Goal: Transaction & Acquisition: Purchase product/service

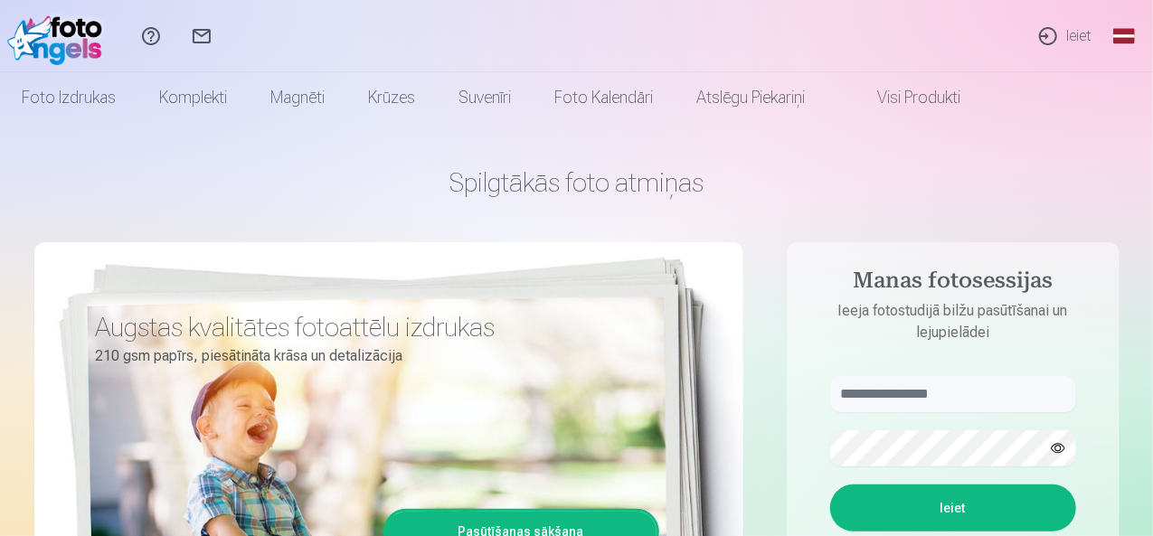
click at [1072, 30] on link "Ieiet" at bounding box center [1064, 36] width 83 height 72
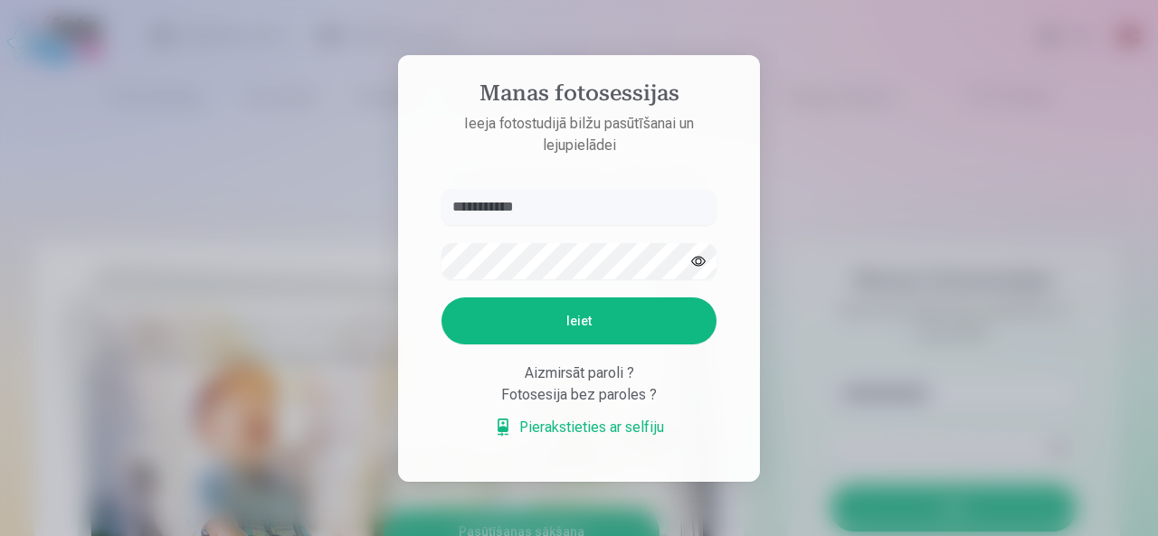
type input "**********"
click at [441, 298] on button "Ieiet" at bounding box center [578, 321] width 275 height 47
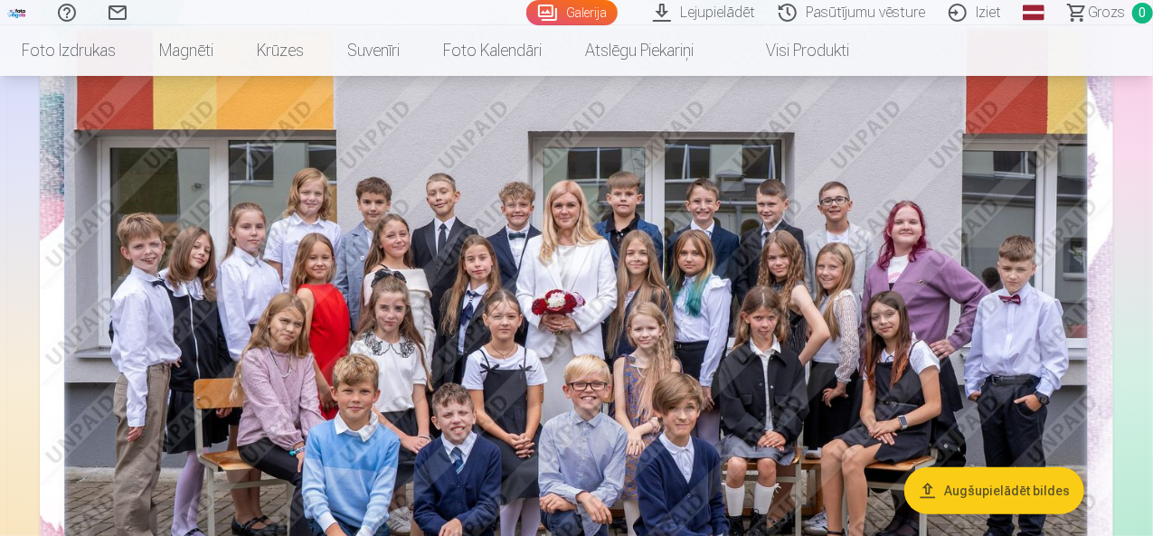
scroll to position [181, 0]
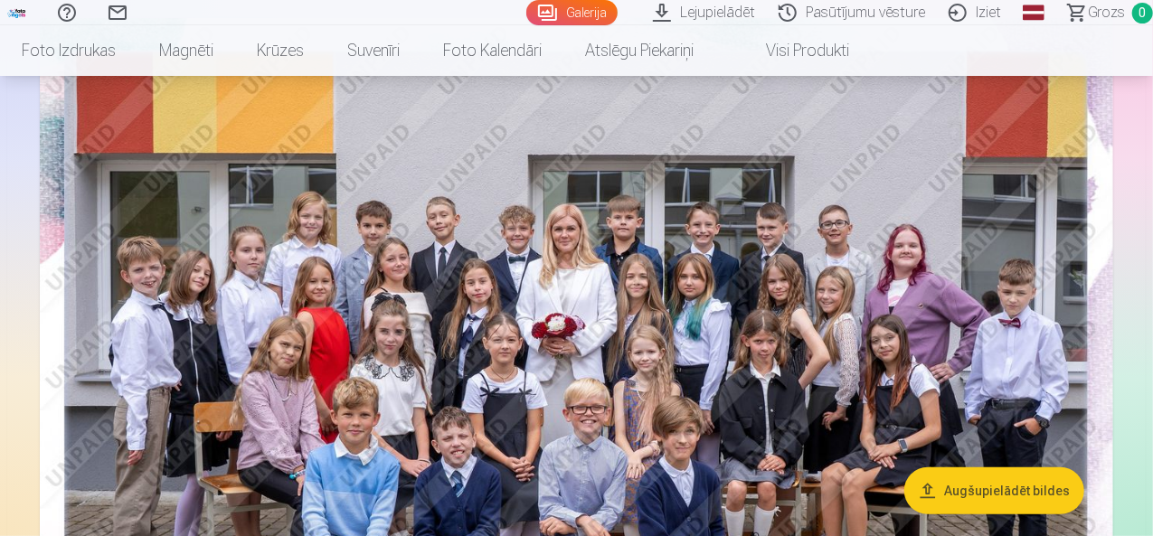
click at [655, 15] on link "Lejupielādēt" at bounding box center [707, 12] width 126 height 25
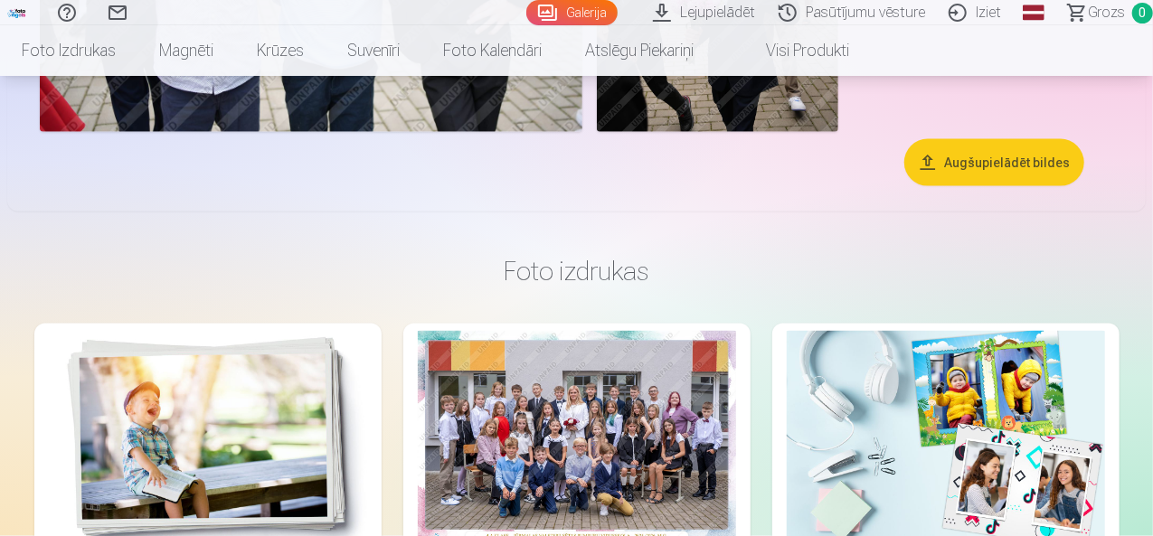
scroll to position [1176, 0]
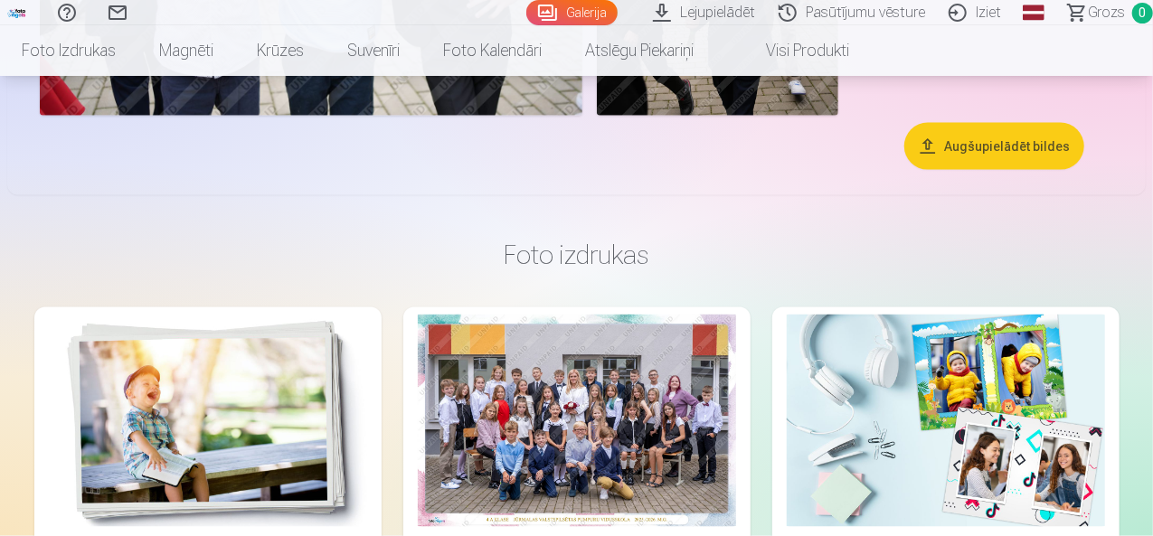
click at [1007, 170] on button "Augšupielādēt bildes" at bounding box center [994, 146] width 180 height 47
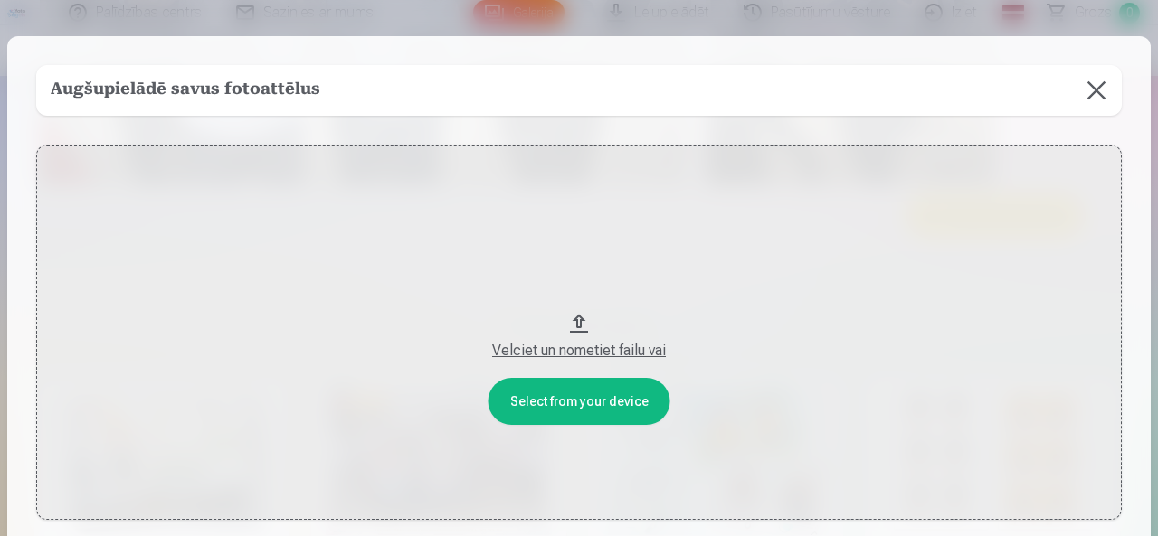
click at [604, 402] on button "Velciet un nometiet failu vai" at bounding box center [578, 332] width 1085 height 375
click at [576, 402] on button "Velciet un nometiet failu vai" at bounding box center [578, 332] width 1085 height 375
click at [1092, 83] on button at bounding box center [1096, 90] width 51 height 51
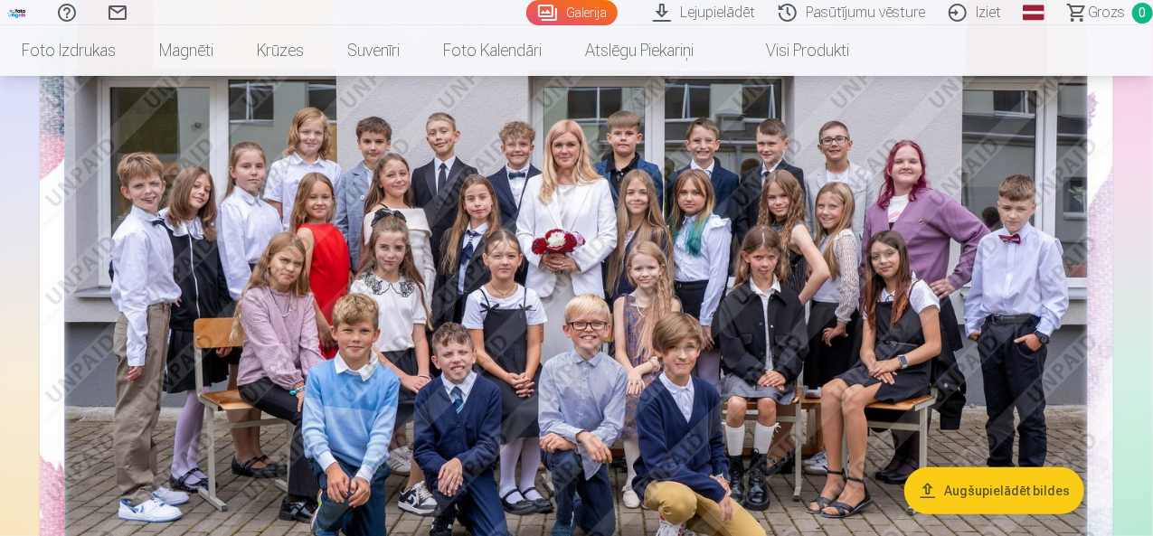
scroll to position [0, 0]
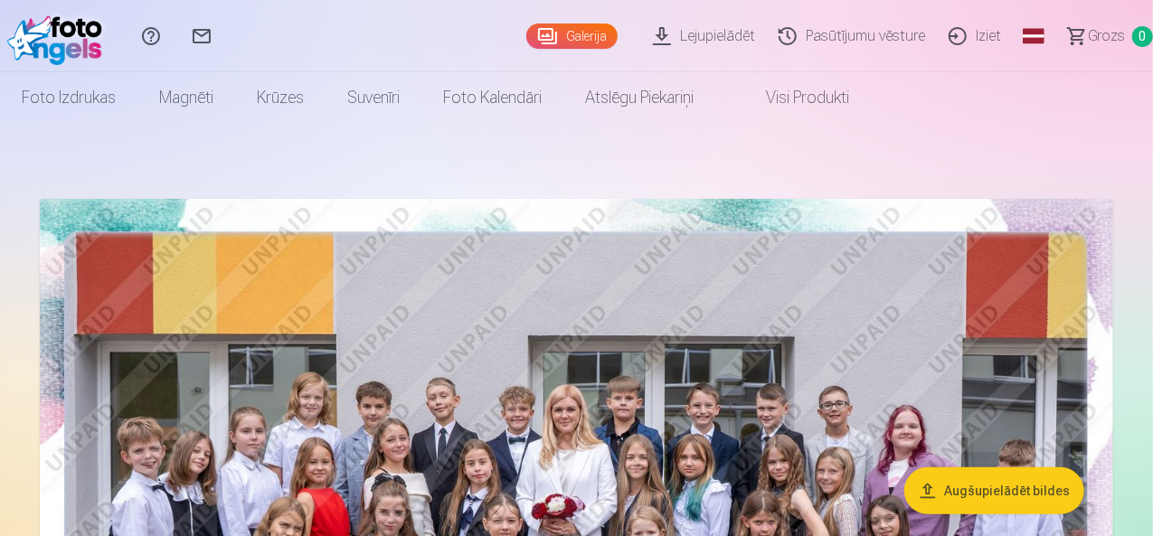
click at [835, 43] on link "Pasūtījumu vēsture" at bounding box center [855, 36] width 170 height 72
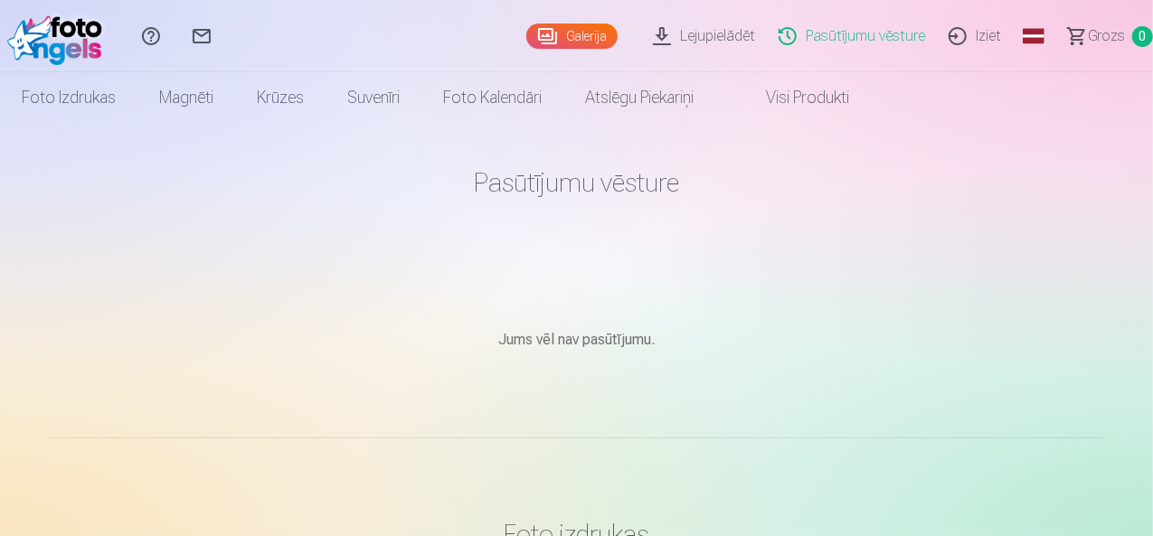
click at [656, 43] on link "Lejupielādēt" at bounding box center [707, 36] width 126 height 72
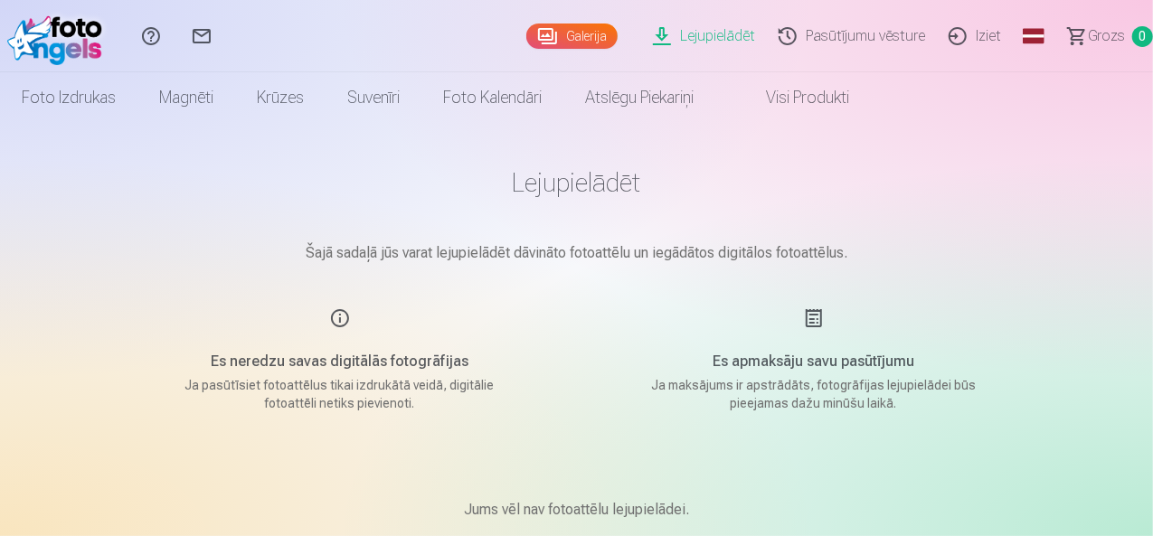
click at [227, 35] on link "Sazinies ar mums" at bounding box center [201, 36] width 51 height 72
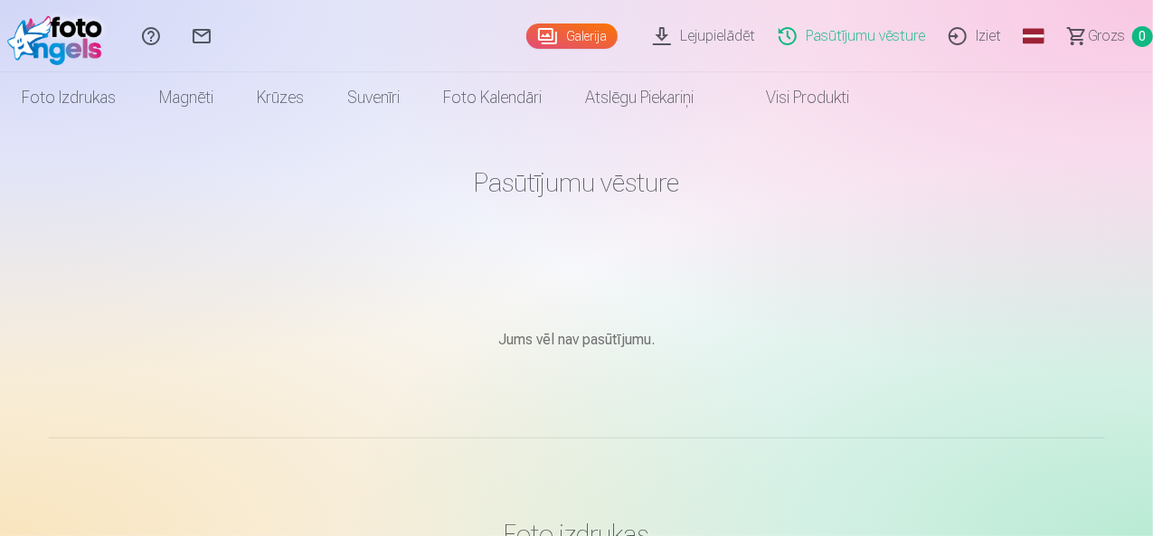
click at [1088, 34] on span "Grozs" at bounding box center [1106, 36] width 37 height 22
click at [537, 38] on link "Galerija" at bounding box center [571, 36] width 91 height 25
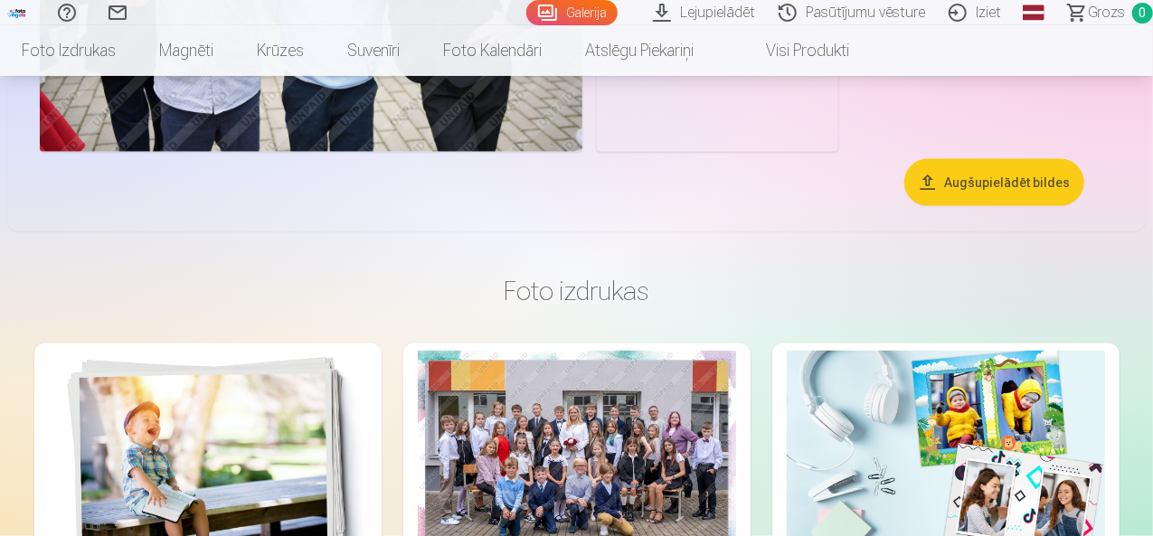
scroll to position [1357, 0]
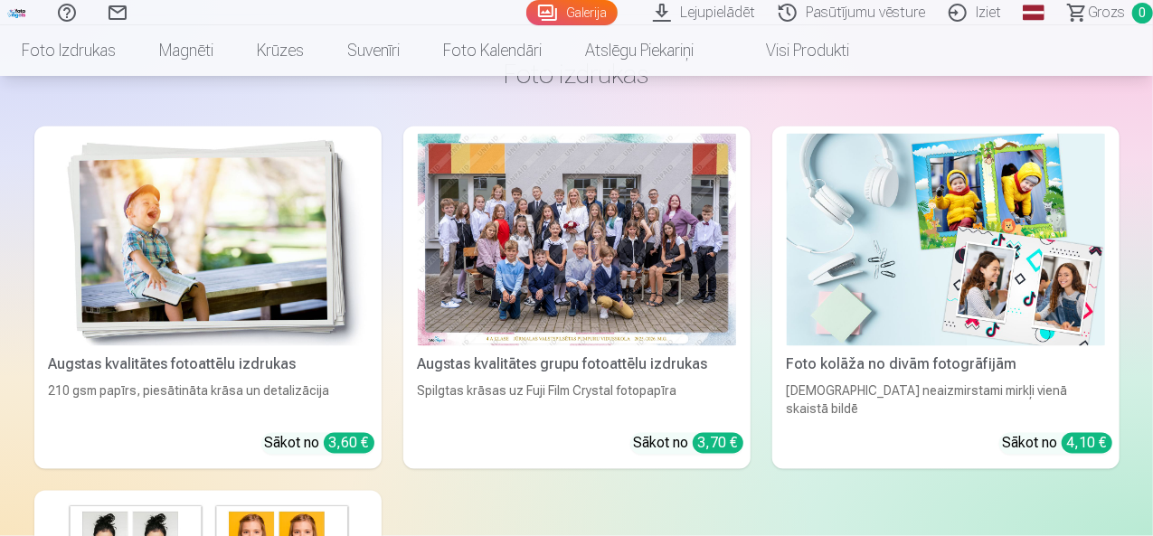
click at [473, 370] on div "Augstas kvalitātes grupu fotoattēlu izdrukas" at bounding box center [577, 365] width 333 height 22
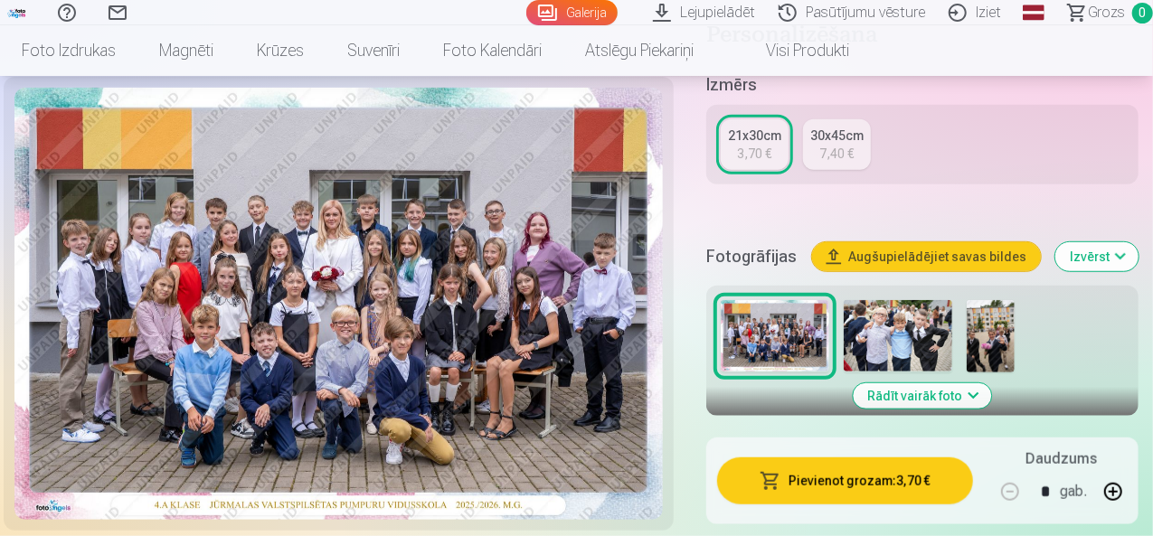
scroll to position [452, 0]
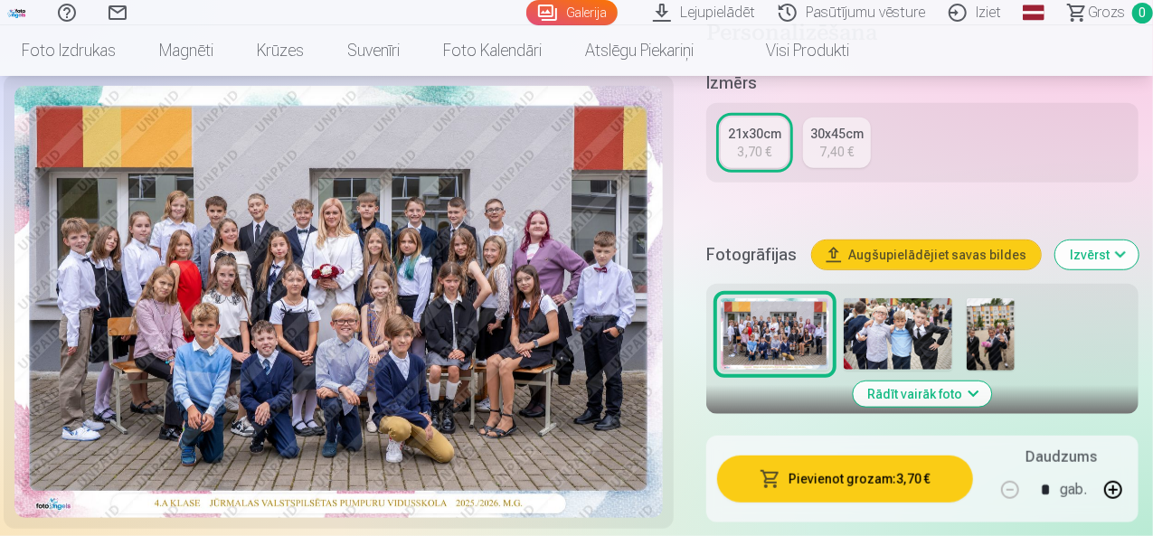
click at [1123, 472] on button "button" at bounding box center [1113, 489] width 43 height 43
type input "*"
click at [929, 325] on img at bounding box center [898, 334] width 109 height 72
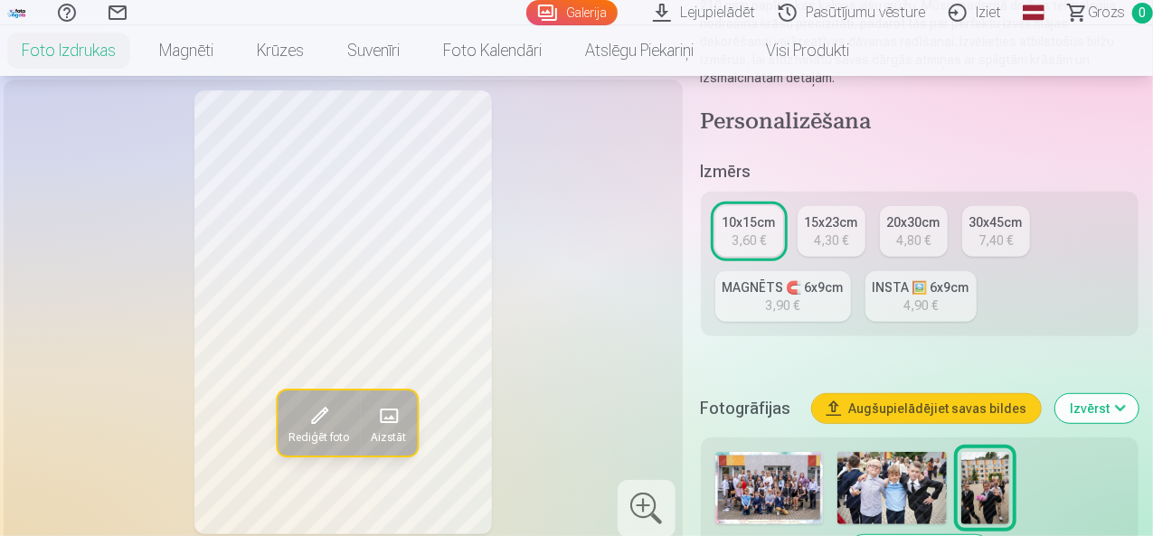
scroll to position [362, 0]
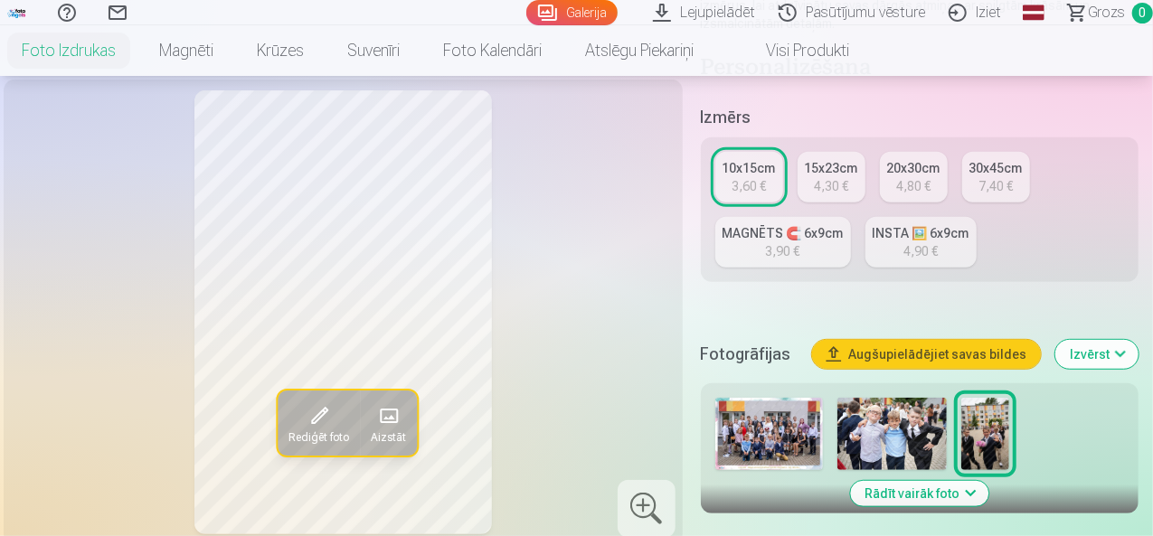
click at [928, 446] on img at bounding box center [891, 434] width 109 height 72
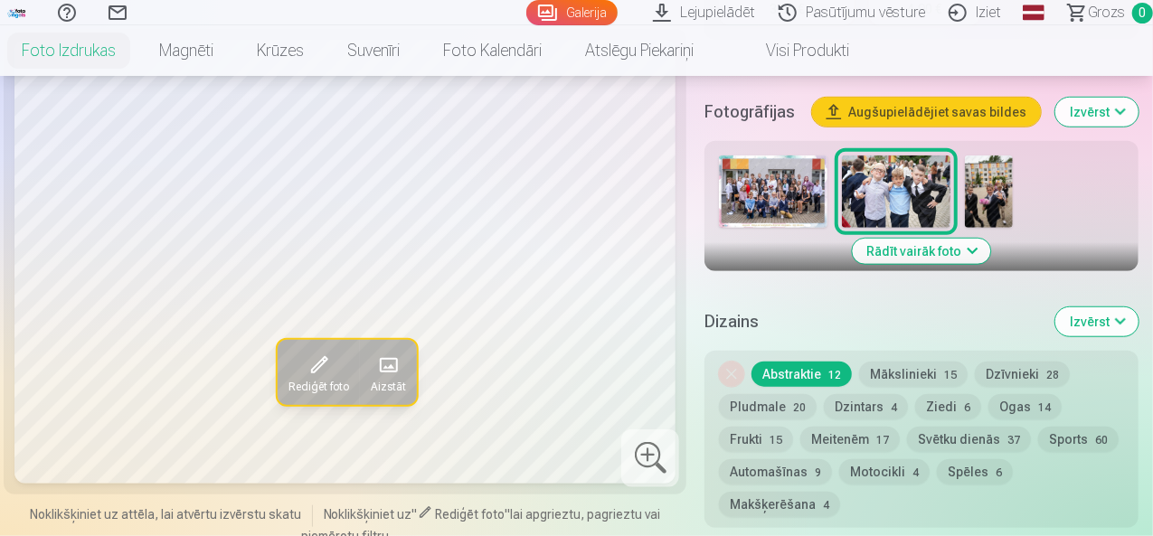
scroll to position [633, 0]
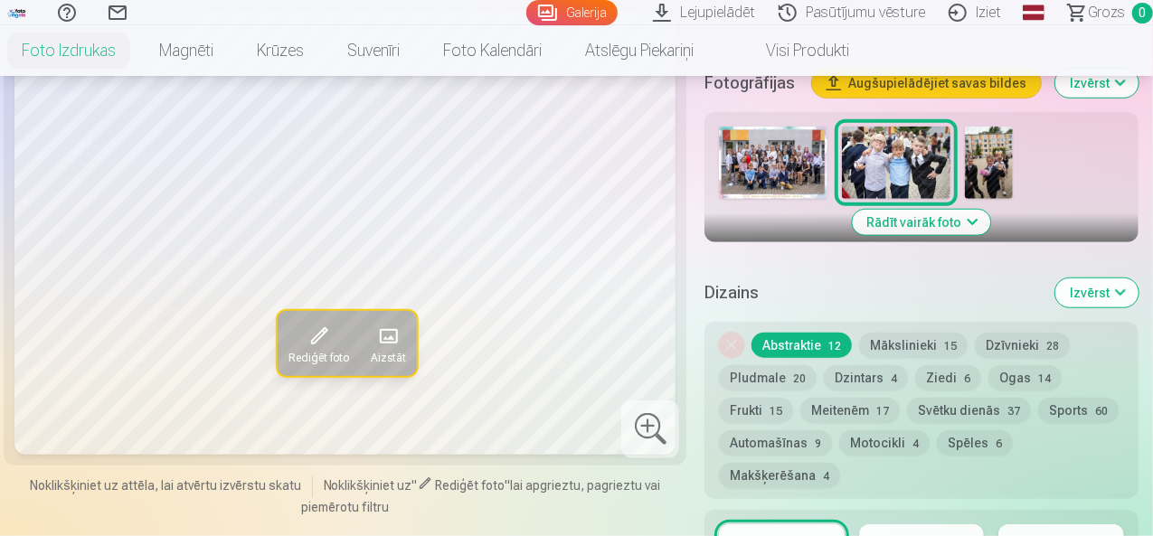
click at [908, 333] on button "Mākslinieki 15" at bounding box center [913, 345] width 109 height 25
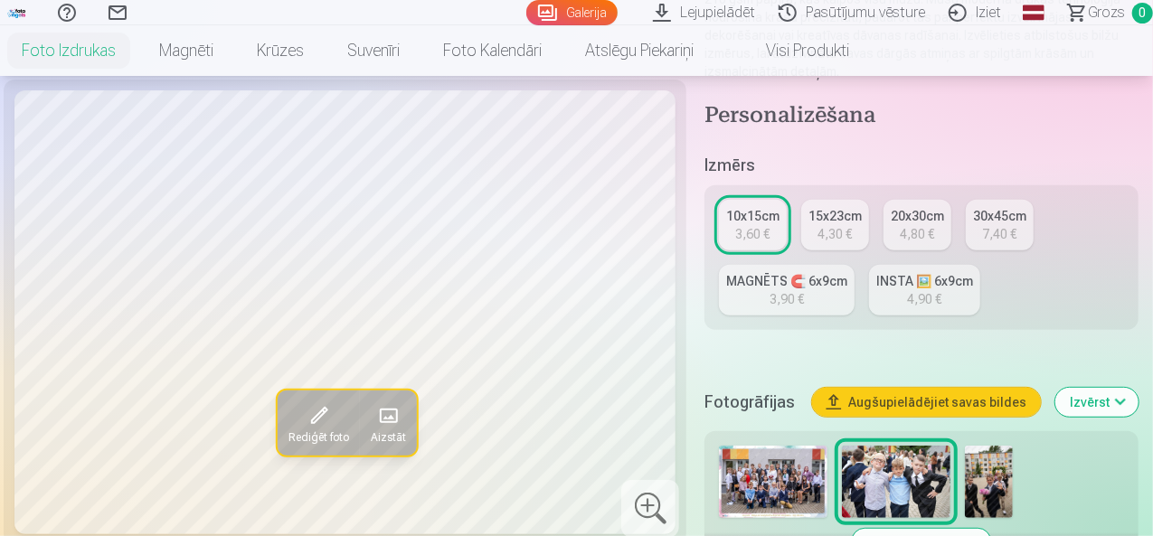
scroll to position [181, 0]
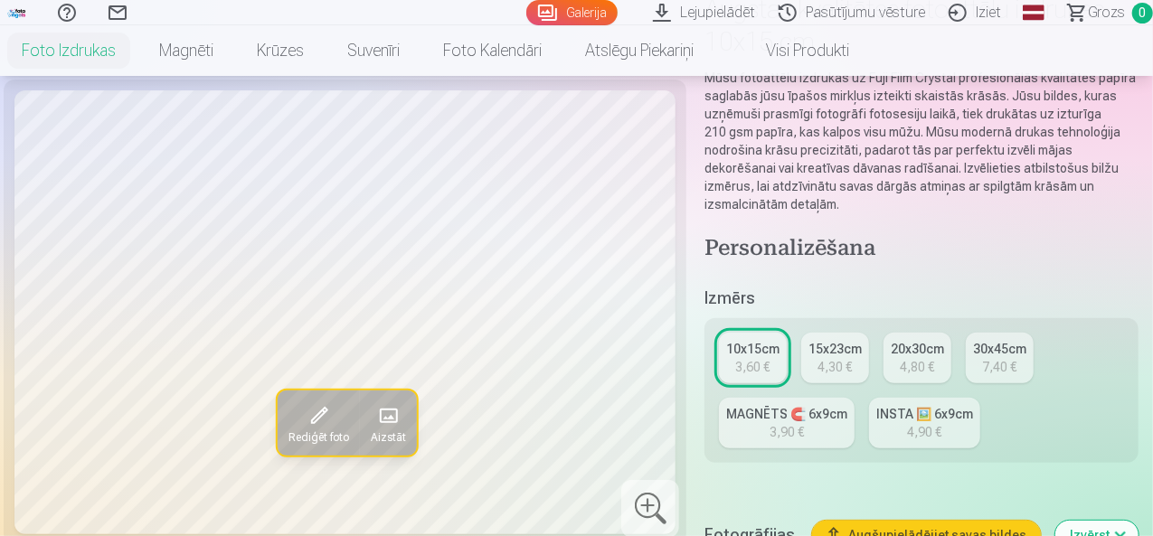
click at [741, 358] on div "3,60 €" at bounding box center [753, 367] width 34 height 18
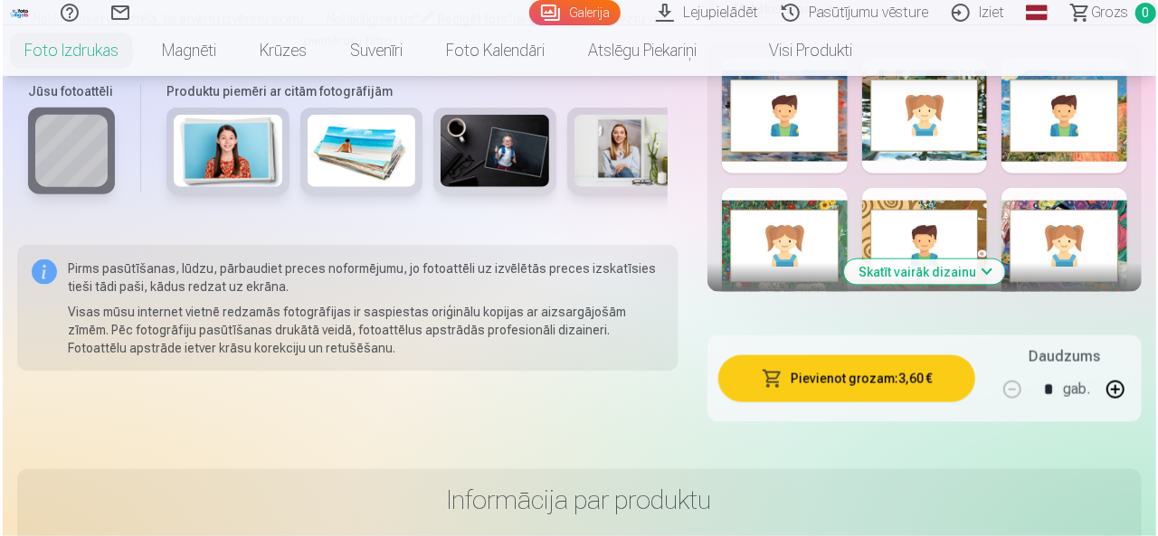
scroll to position [1176, 0]
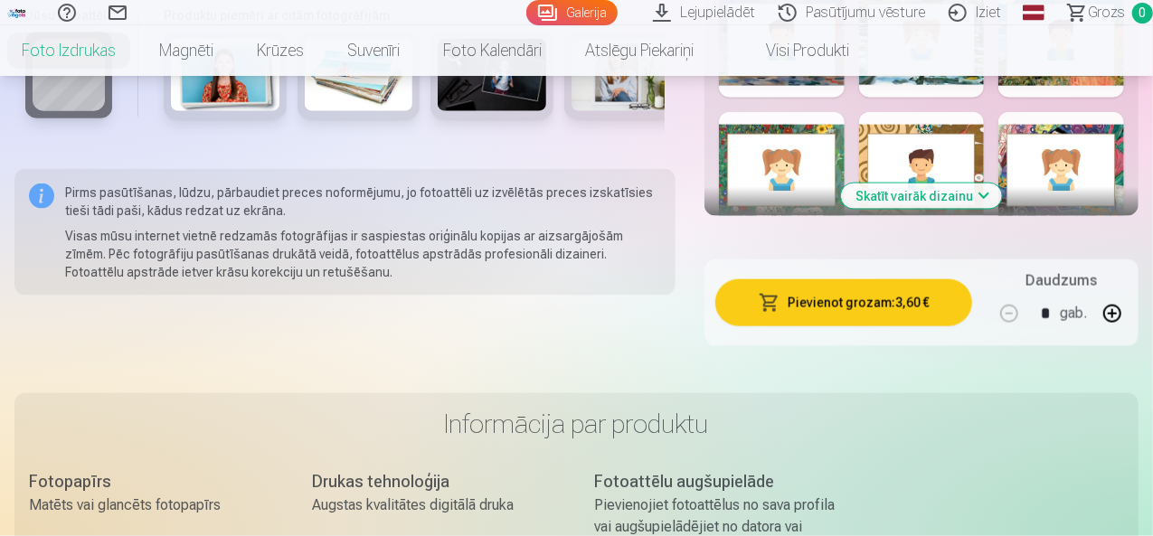
click at [1130, 292] on button "button" at bounding box center [1112, 313] width 43 height 43
type input "*"
click at [846, 279] on button "Pievienot grozam : 10,80 €" at bounding box center [843, 302] width 257 height 47
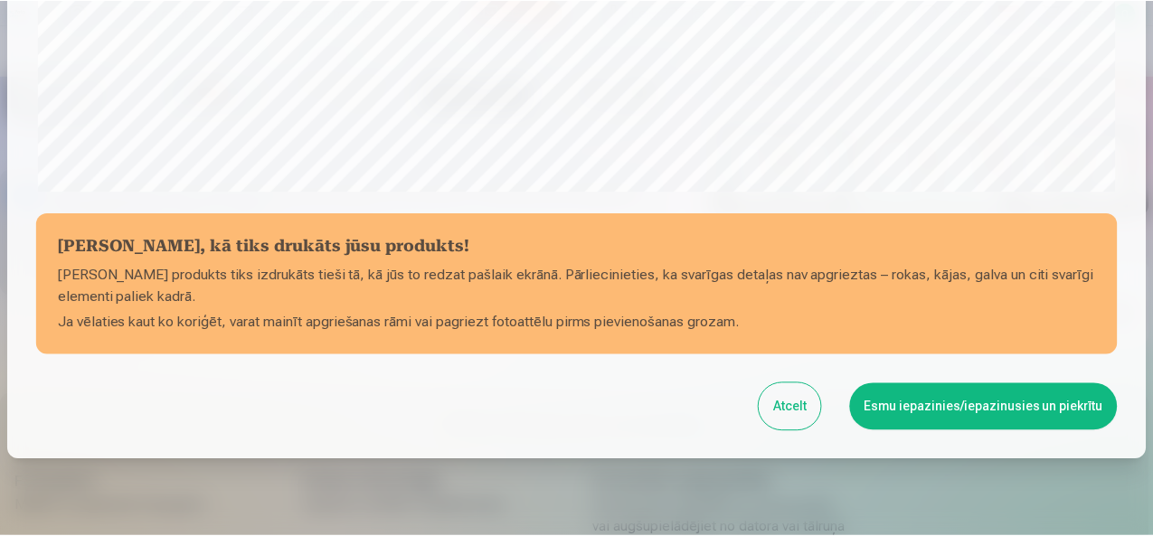
scroll to position [752, 0]
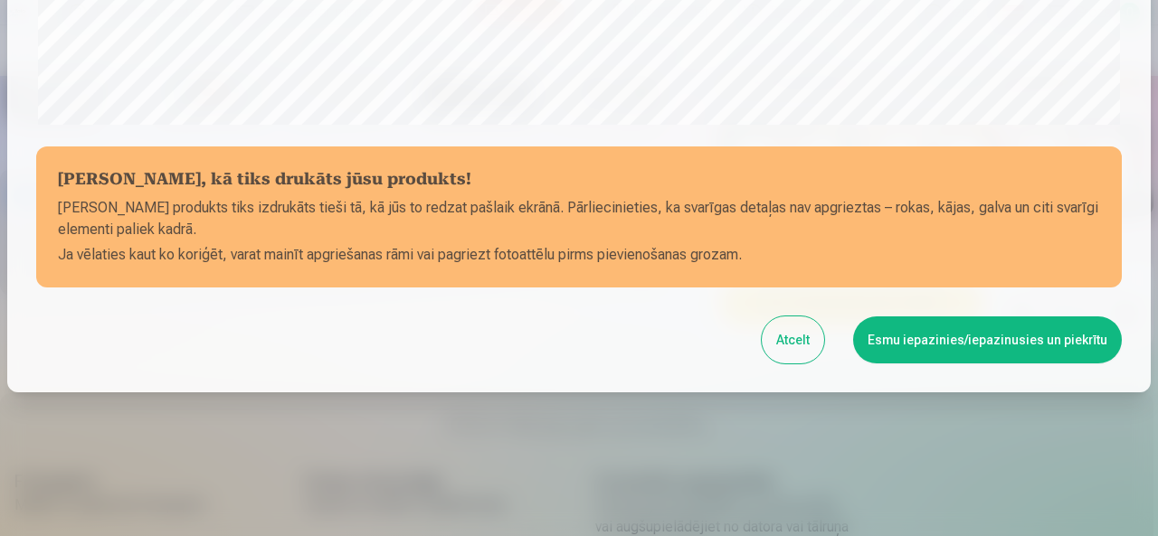
click at [949, 329] on button "Esmu iepazinies/iepazinusies un piekrītu" at bounding box center [987, 340] width 269 height 47
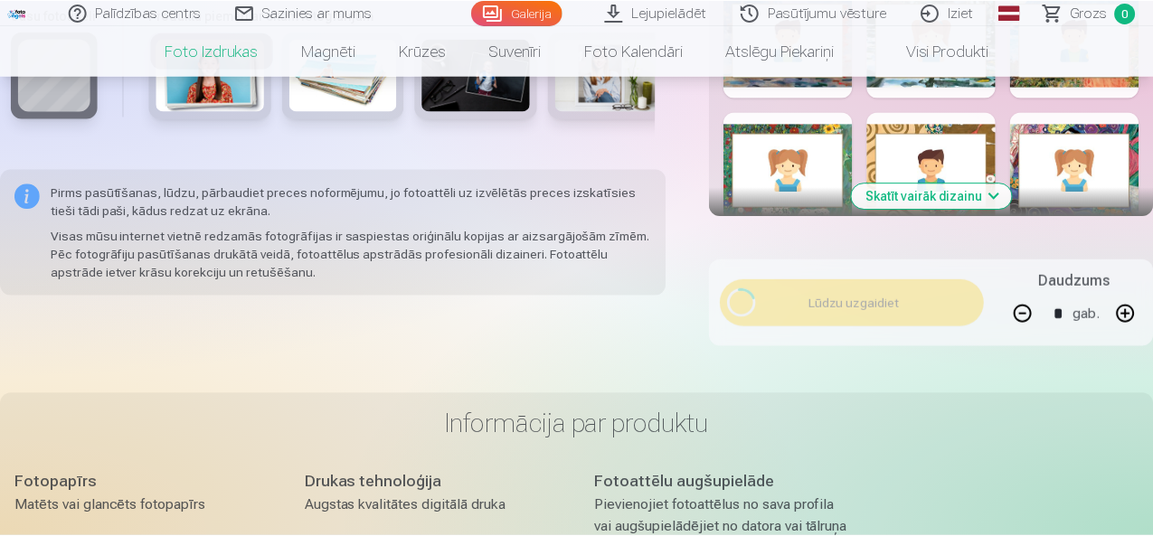
scroll to position [749, 0]
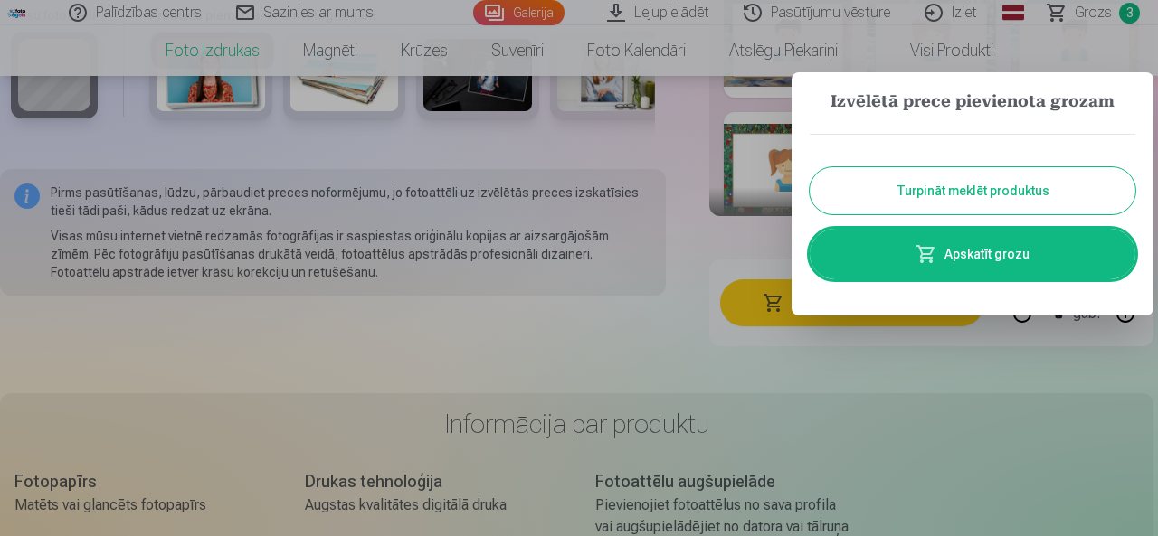
click at [966, 256] on link "Apskatīt grozu" at bounding box center [972, 254] width 326 height 51
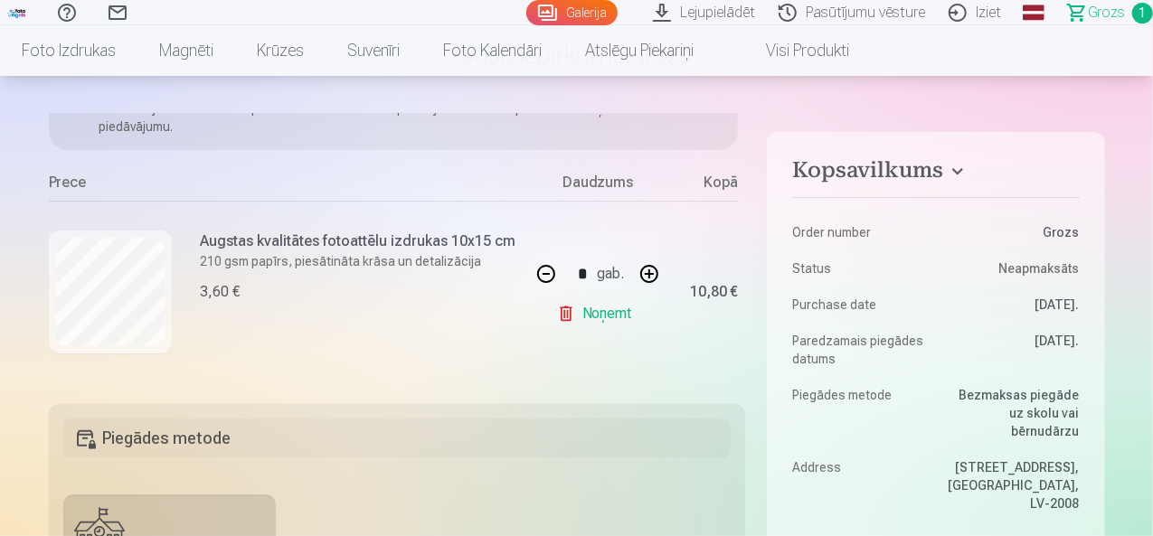
scroll to position [90, 0]
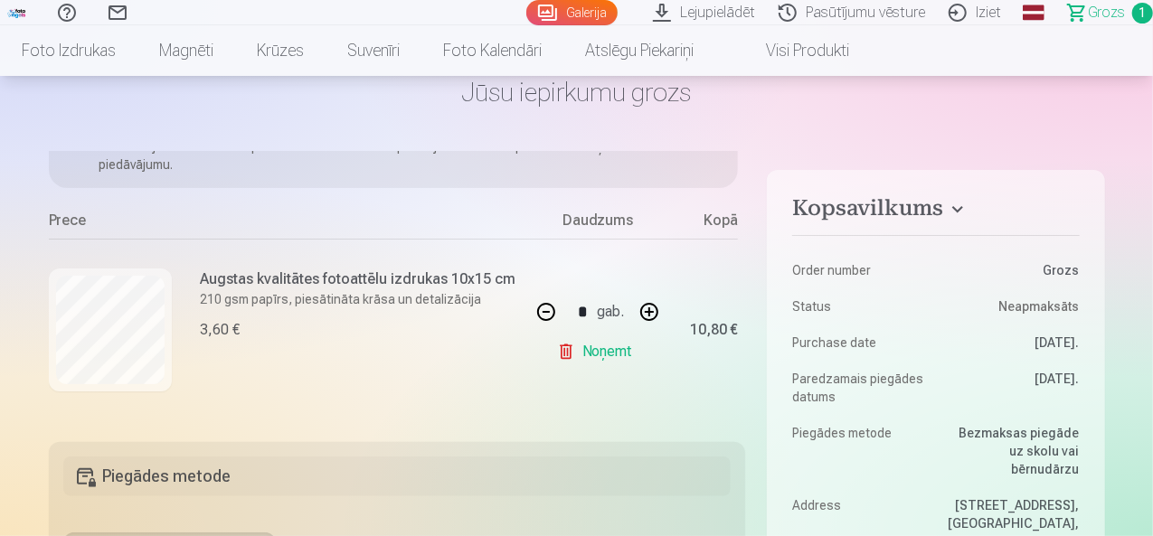
click at [537, 7] on link "Galerija" at bounding box center [571, 12] width 91 height 25
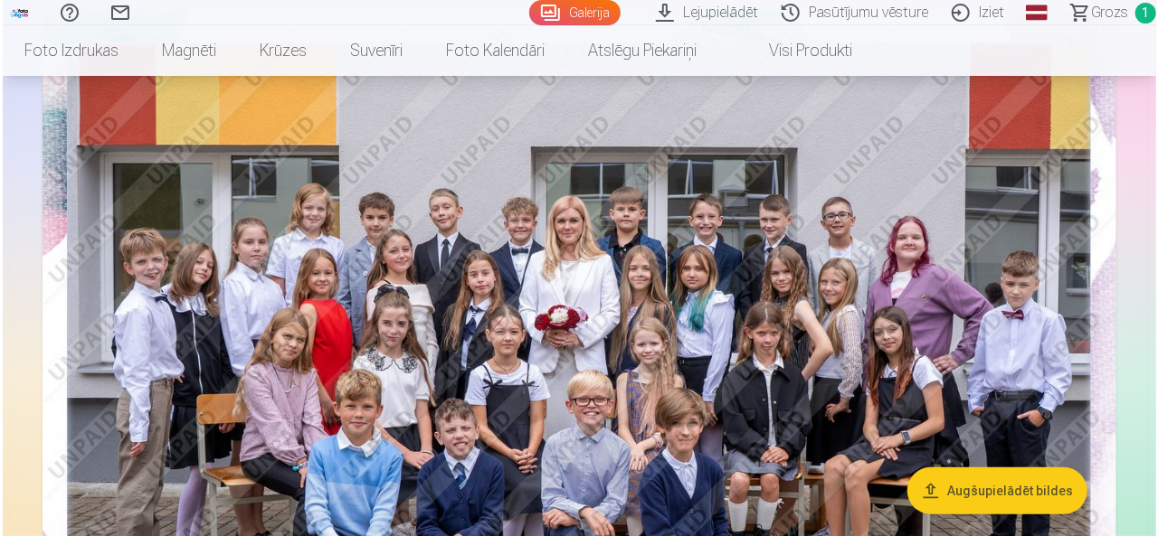
scroll to position [271, 0]
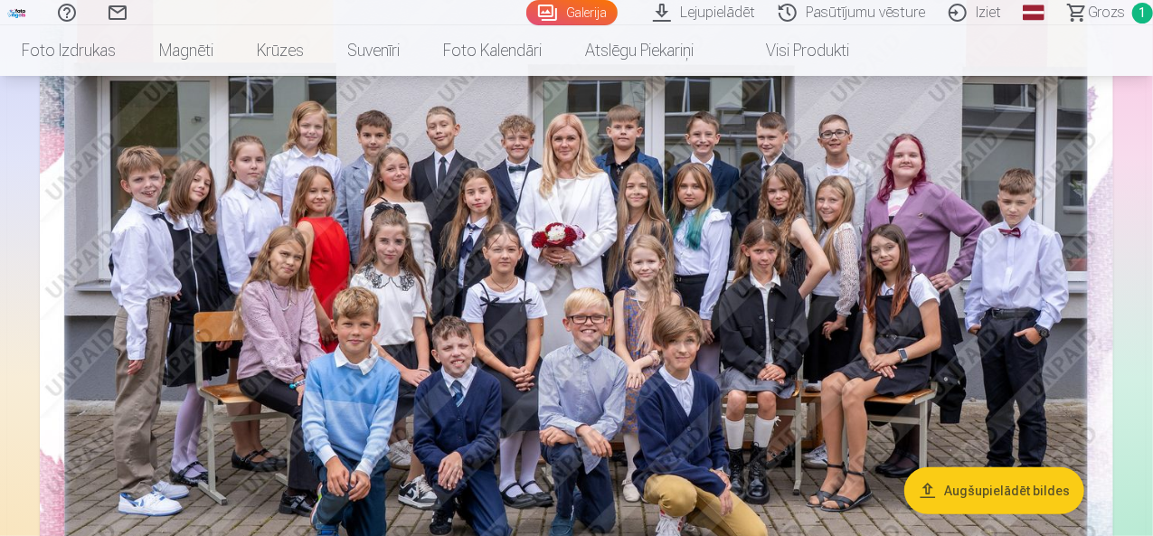
click at [864, 323] on img at bounding box center [576, 286] width 1073 height 716
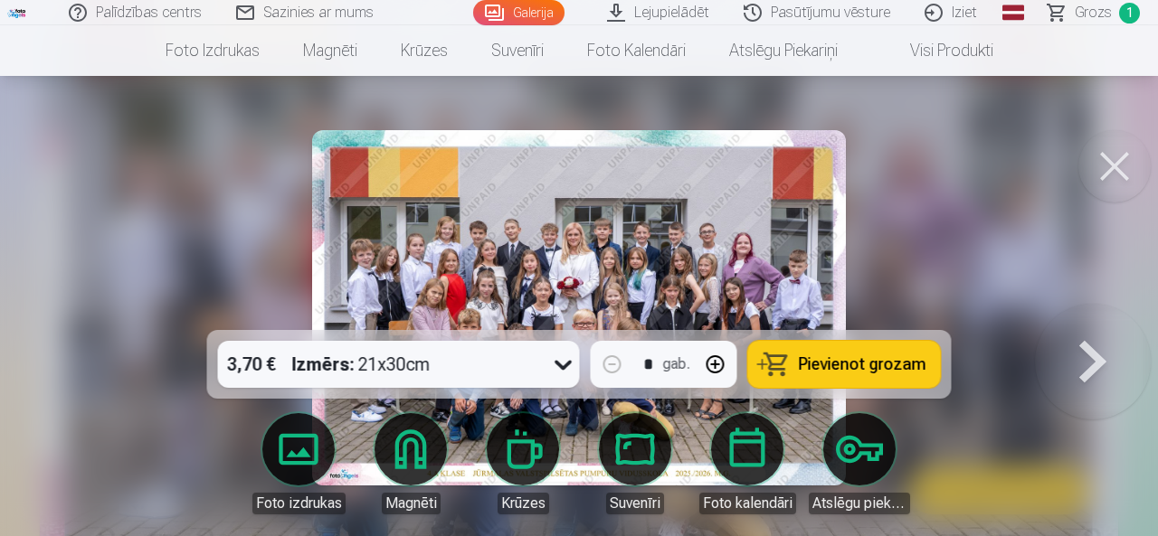
click at [720, 364] on button "button" at bounding box center [715, 364] width 43 height 43
click at [804, 363] on span "Pievienot grozam" at bounding box center [863, 364] width 128 height 16
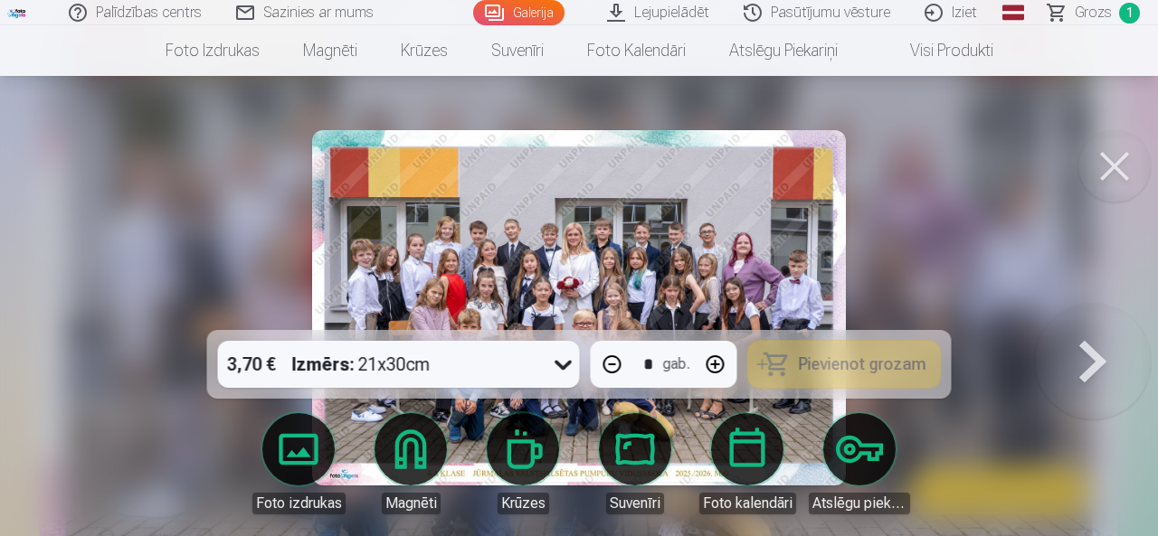
type input "*"
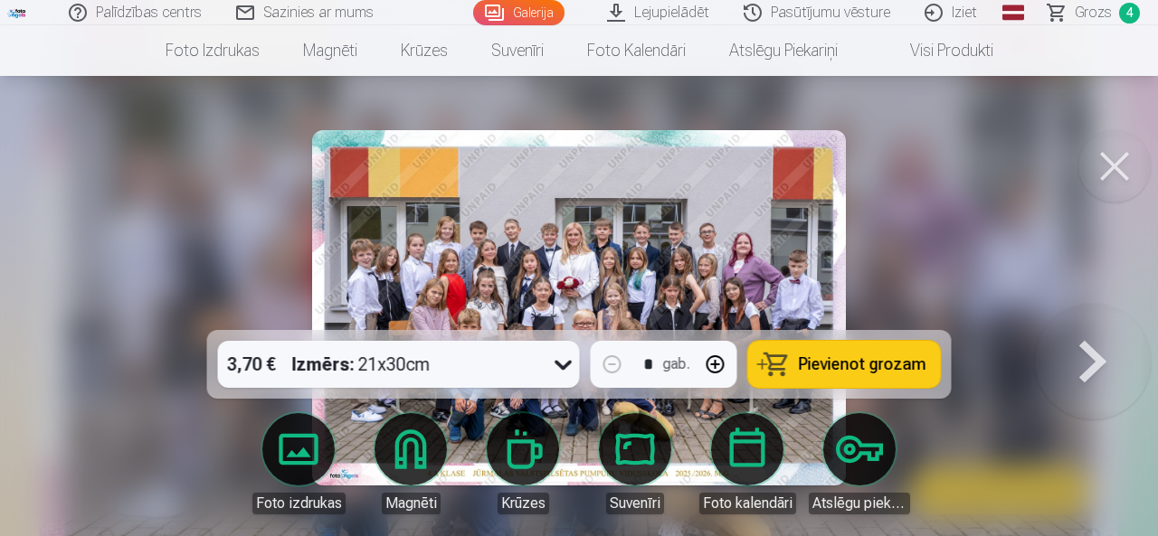
click at [1134, 21] on link "Grozs 4" at bounding box center [1094, 12] width 127 height 25
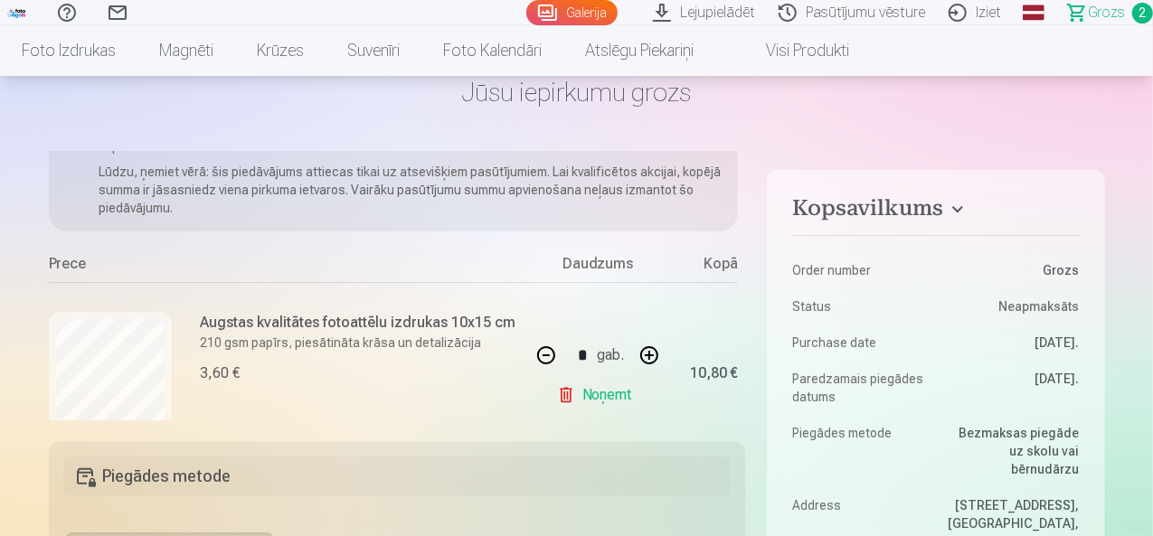
scroll to position [271, 0]
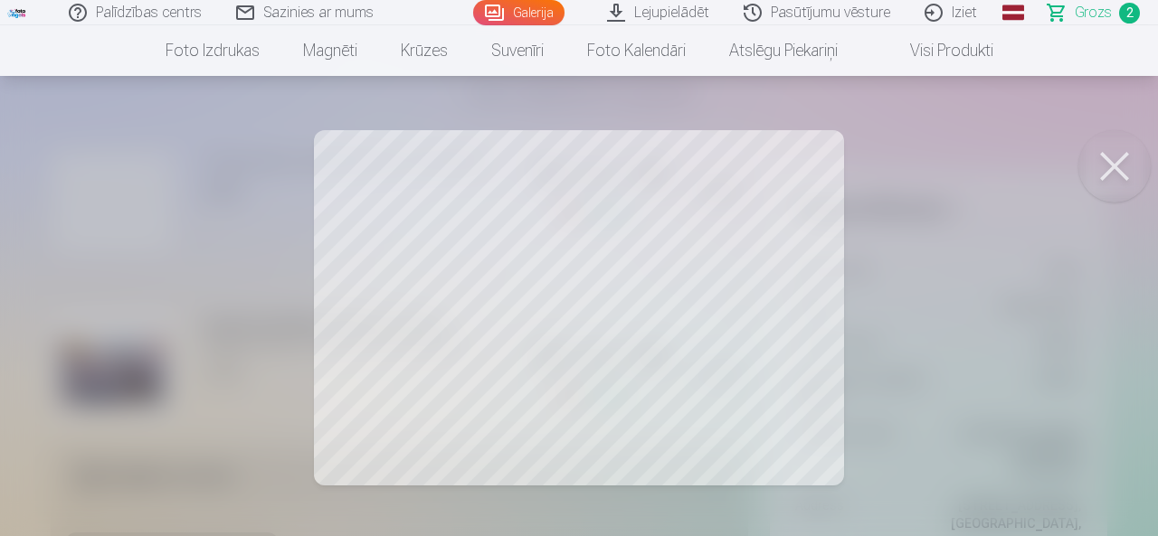
click at [1103, 162] on button at bounding box center [1114, 166] width 72 height 72
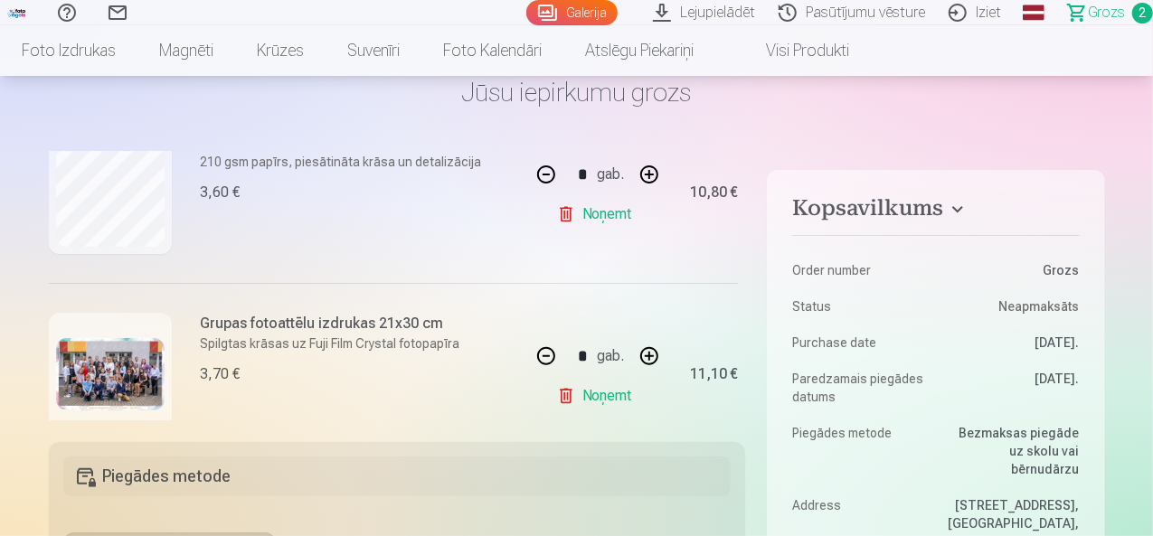
click at [566, 213] on link "Noņemt" at bounding box center [598, 214] width 82 height 36
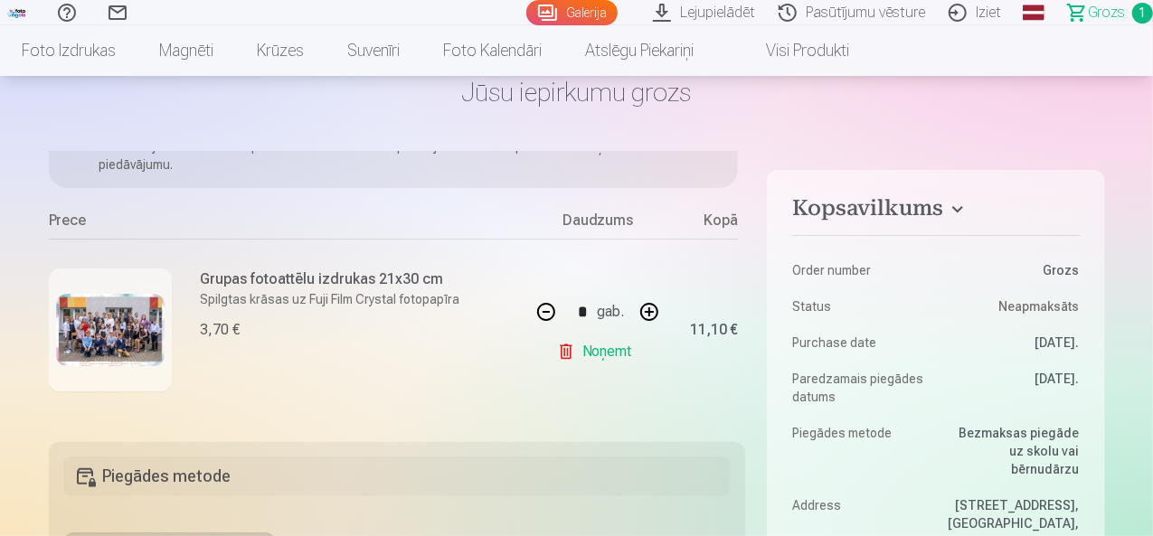
scroll to position [137, 0]
click at [528, 19] on link "Galerija" at bounding box center [571, 12] width 91 height 25
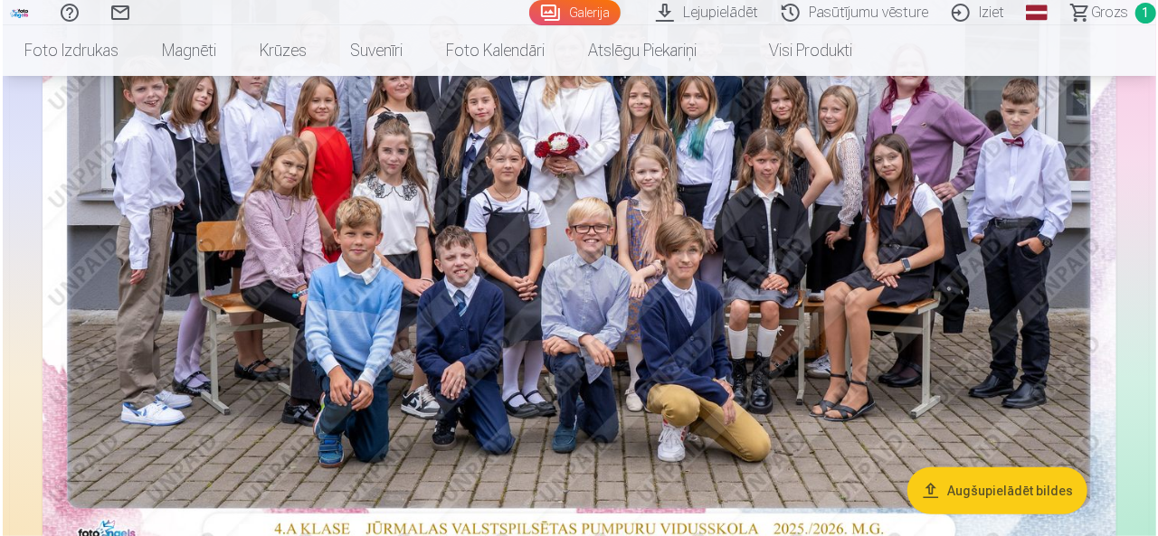
scroll to position [904, 0]
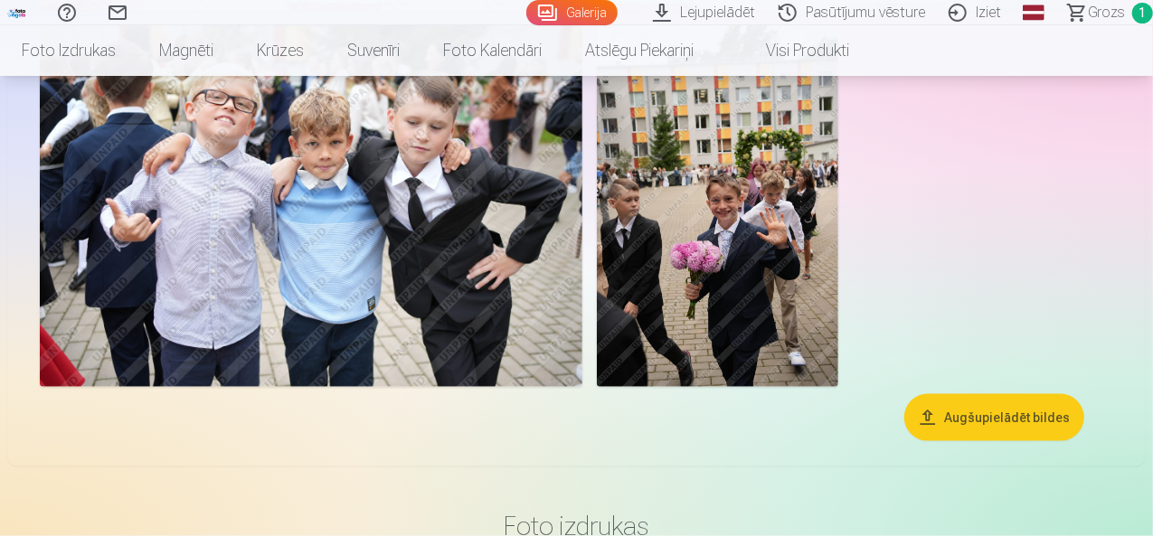
click at [444, 249] on img at bounding box center [311, 206] width 543 height 362
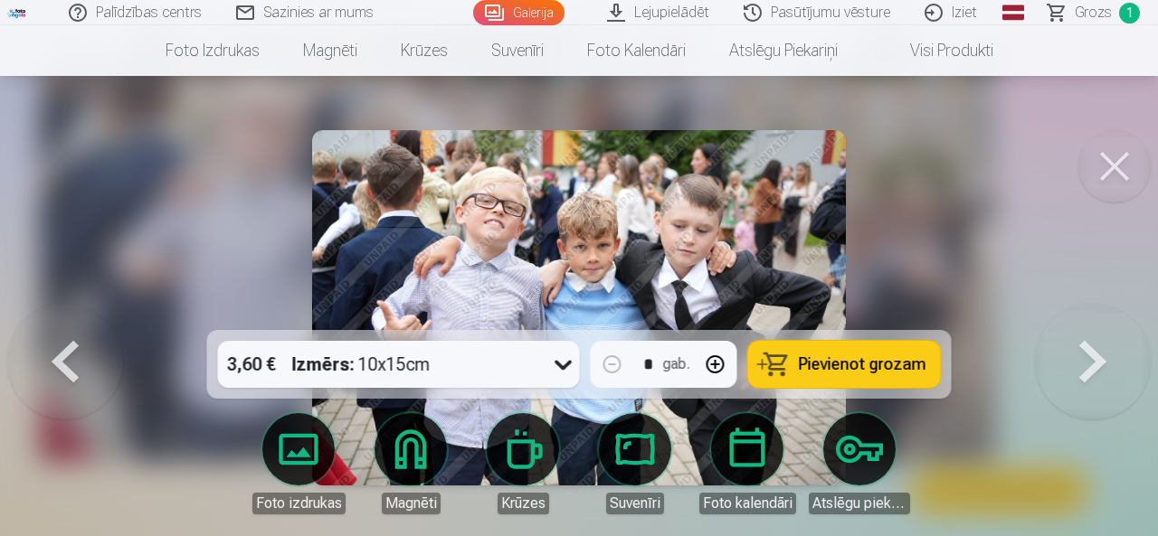
click at [711, 368] on button "button" at bounding box center [715, 364] width 43 height 43
click at [841, 385] on button "Pievienot grozam" at bounding box center [844, 364] width 193 height 47
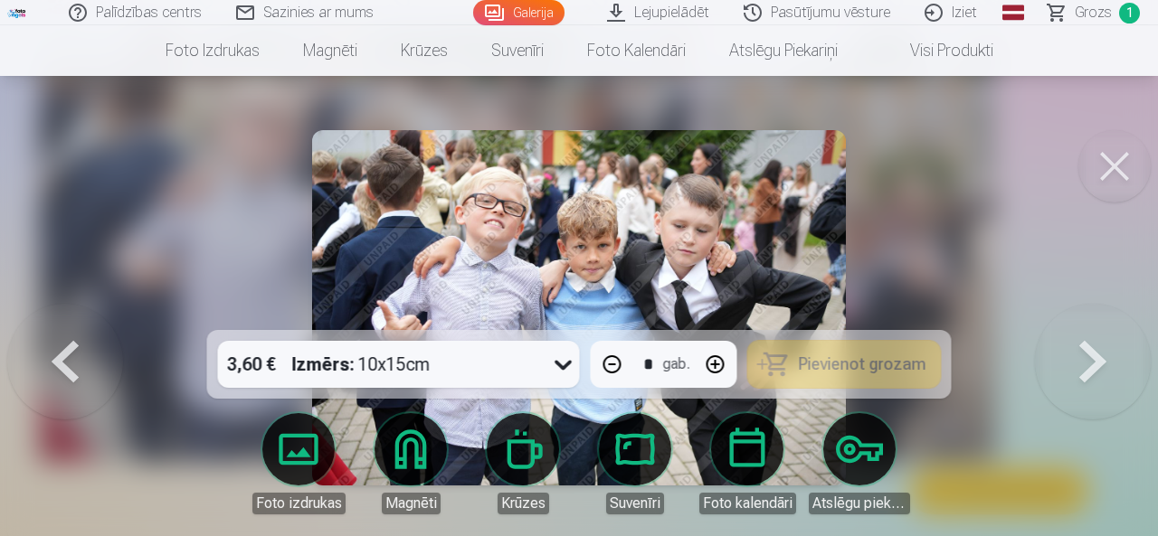
type input "*"
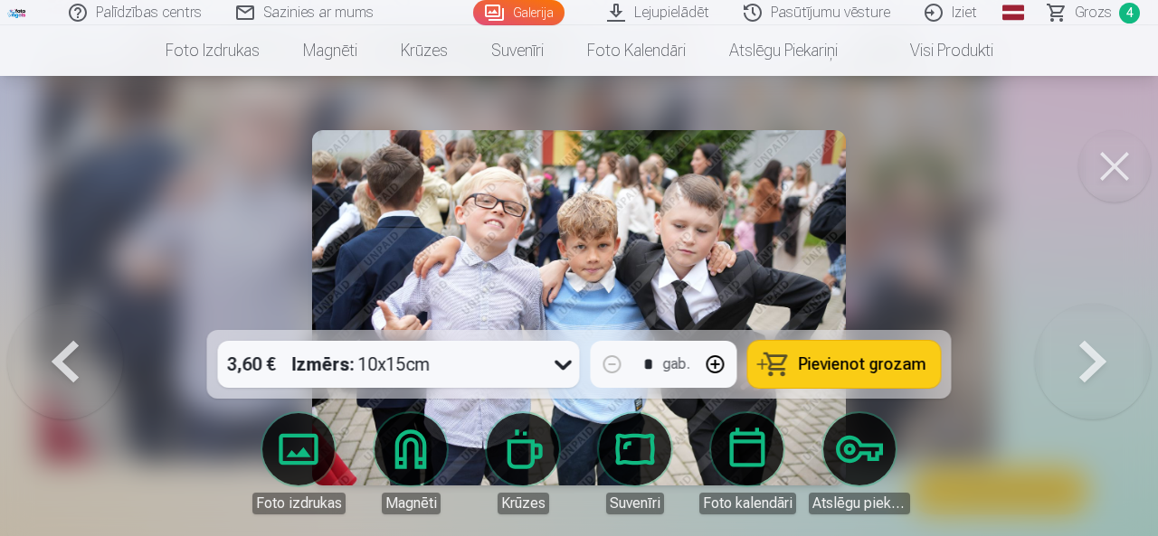
click at [1101, 10] on span "Grozs" at bounding box center [1092, 13] width 37 height 22
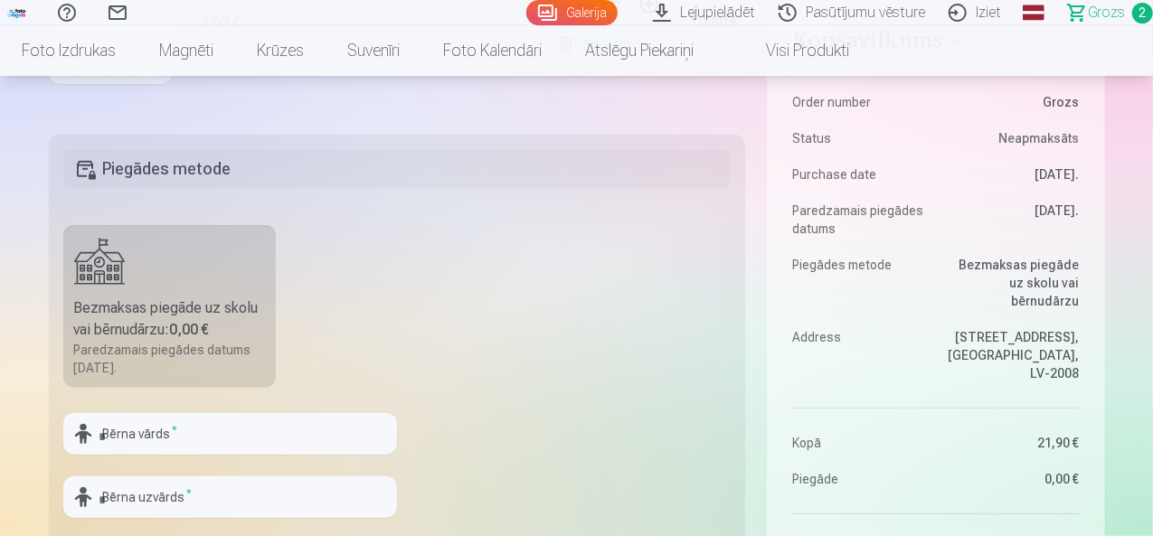
scroll to position [543, 0]
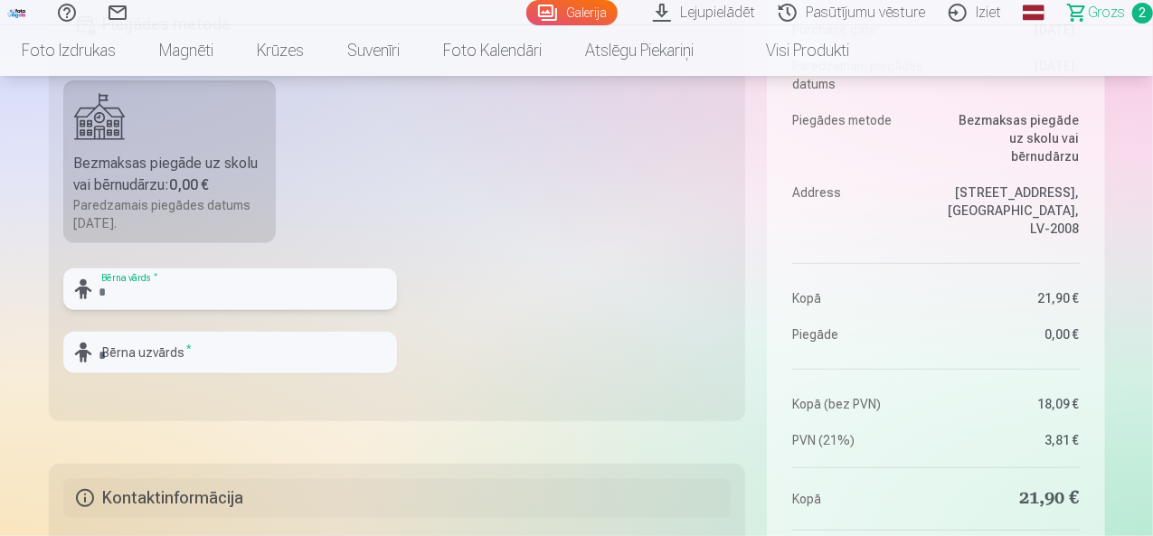
click at [309, 298] on input "text" at bounding box center [230, 290] width 334 height 42
type input "**********"
click at [232, 353] on input "text" at bounding box center [230, 353] width 334 height 42
type input "******"
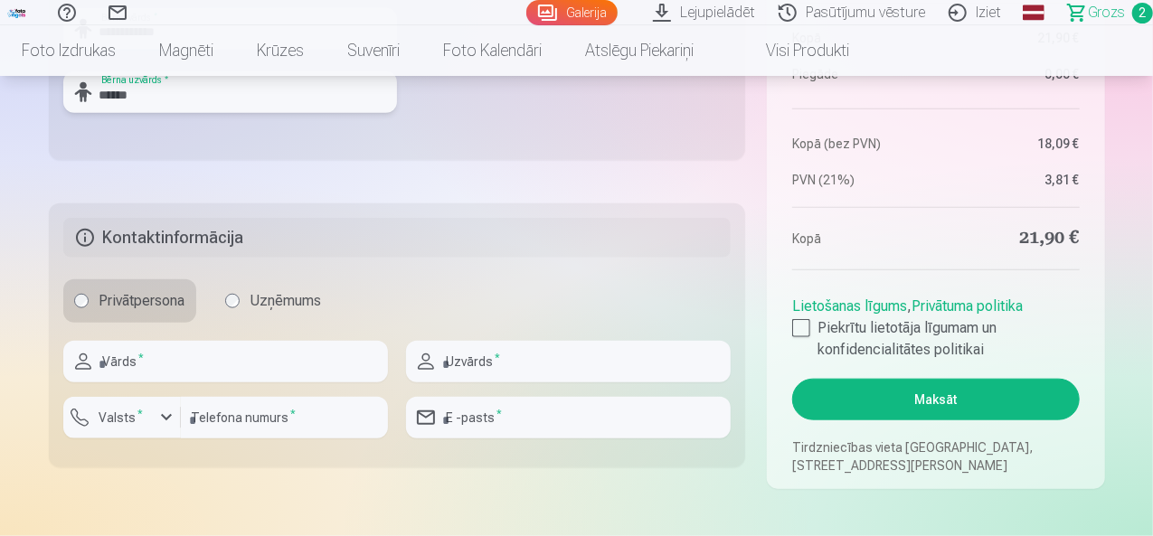
scroll to position [814, 0]
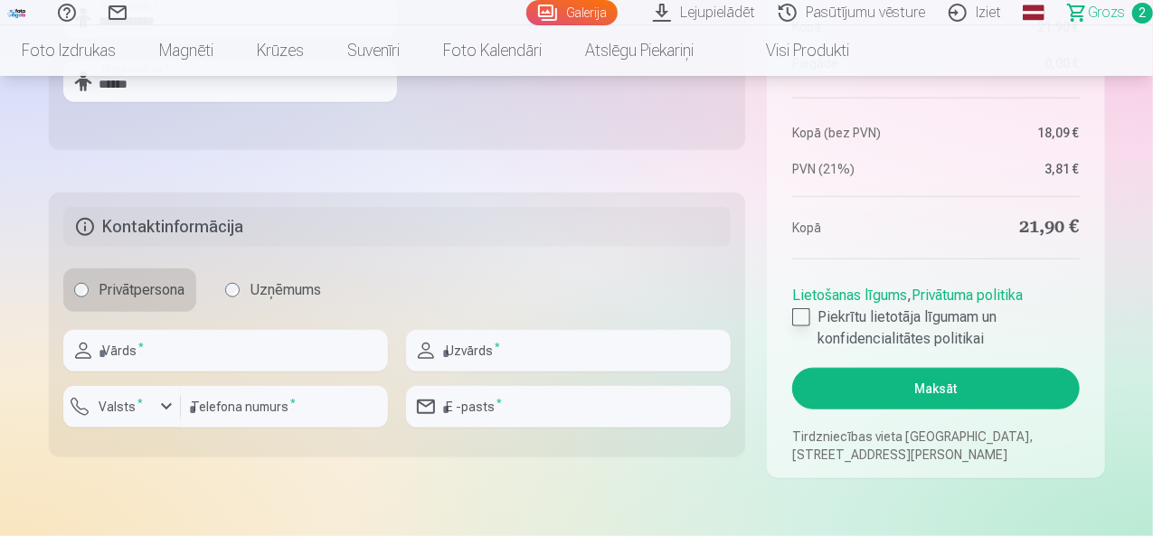
click at [803, 312] on div at bounding box center [801, 317] width 18 height 18
click at [304, 334] on input "text" at bounding box center [225, 351] width 325 height 42
type input "********"
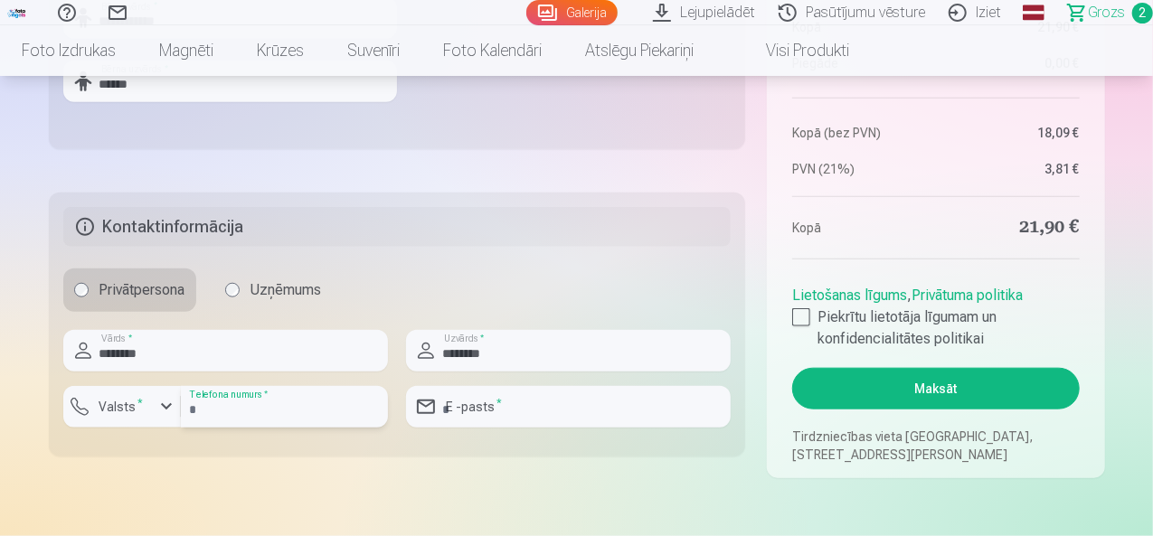
type input "**********"
click at [943, 383] on button "Maksāt" at bounding box center [935, 389] width 287 height 42
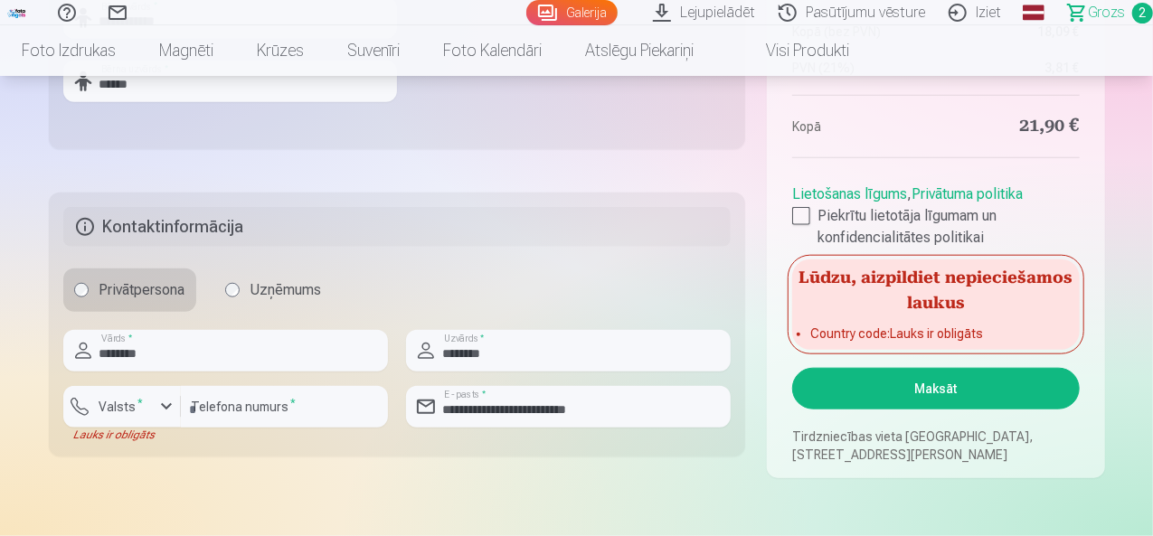
click at [932, 330] on li "Country code : Lauks ir obligāts" at bounding box center [935, 334] width 251 height 18
click at [159, 402] on div "button" at bounding box center [167, 407] width 22 height 22
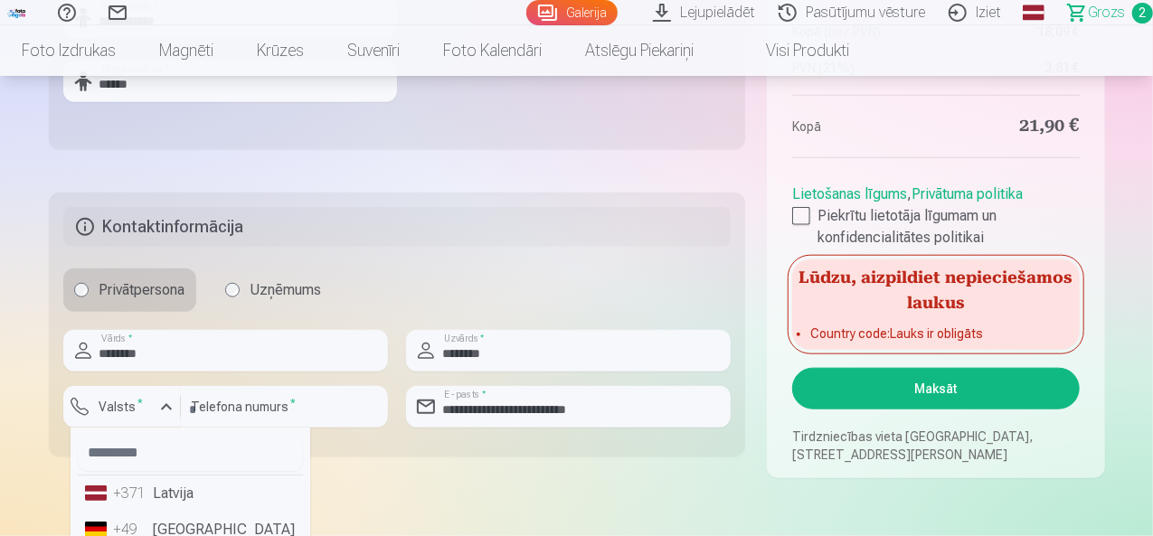
click at [159, 497] on li "+371 Latvija" at bounding box center [190, 494] width 225 height 36
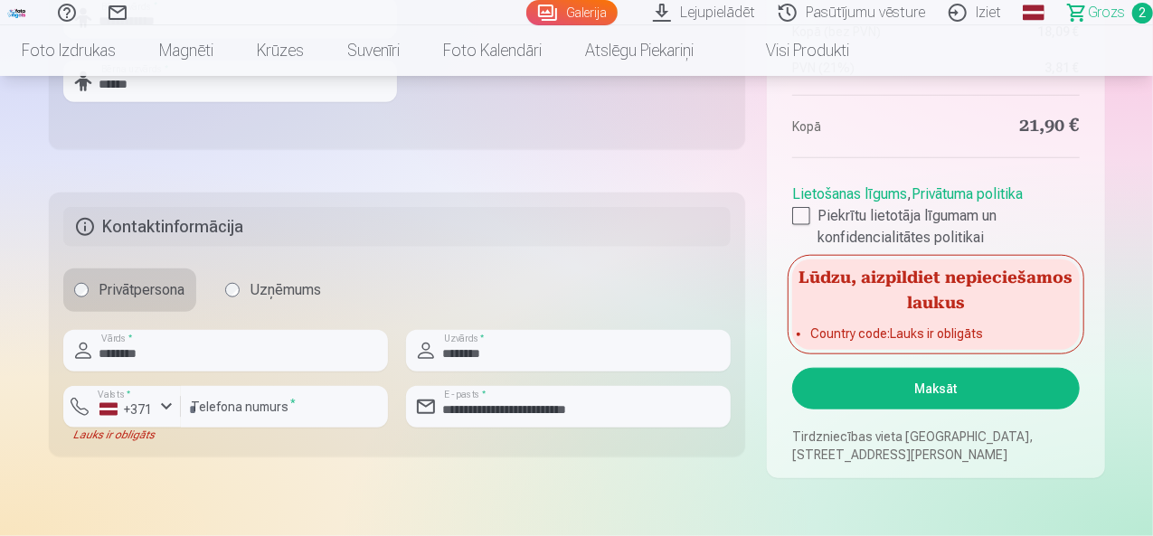
click at [951, 384] on button "Maksāt" at bounding box center [935, 389] width 287 height 42
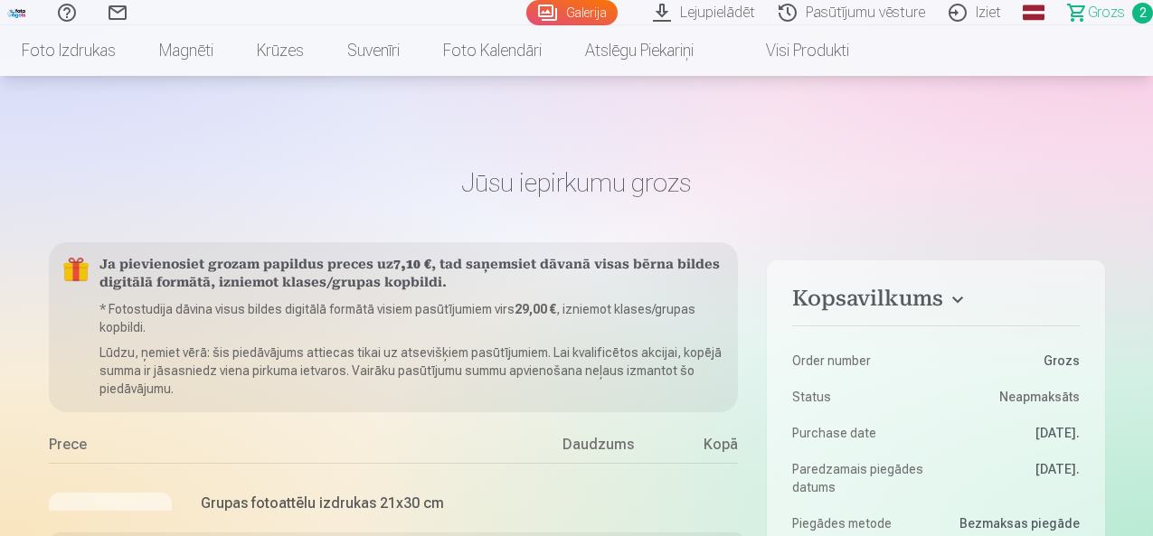
scroll to position [814, 0]
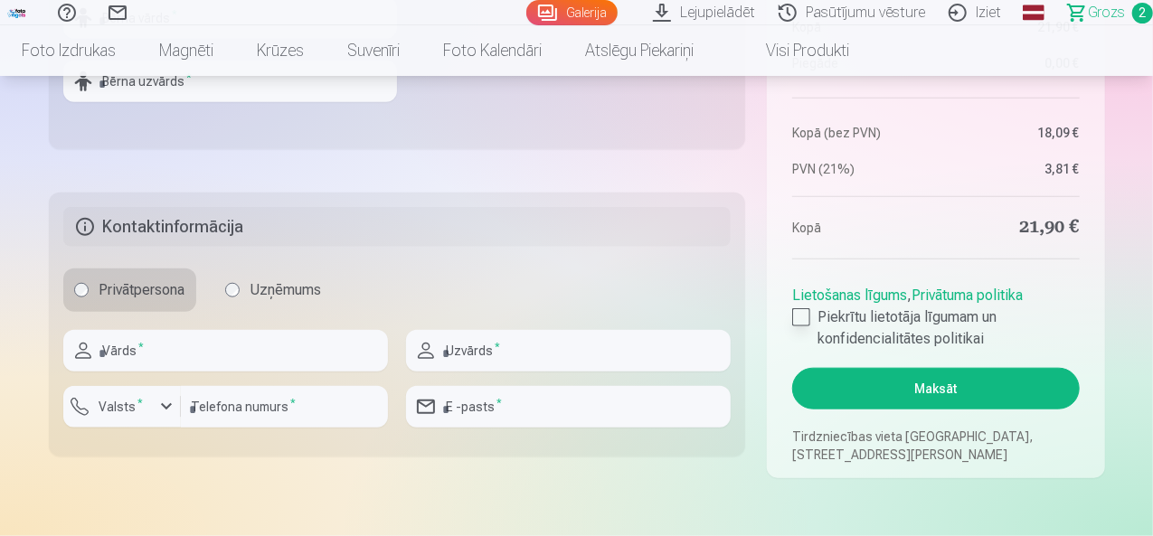
click at [812, 317] on label "Piekrītu lietotāja līgumam un konfidencialitātes politikai" at bounding box center [935, 328] width 287 height 43
click at [855, 388] on button "Maksāt" at bounding box center [935, 389] width 287 height 42
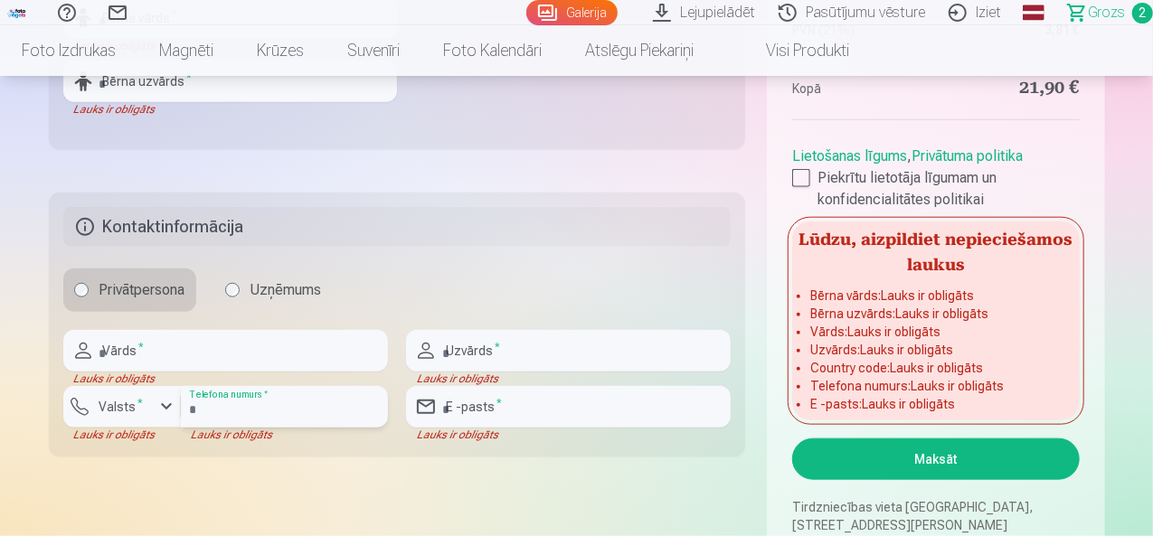
click at [211, 392] on input "number" at bounding box center [284, 407] width 207 height 42
click at [195, 347] on input "text" at bounding box center [225, 351] width 325 height 42
type input "********"
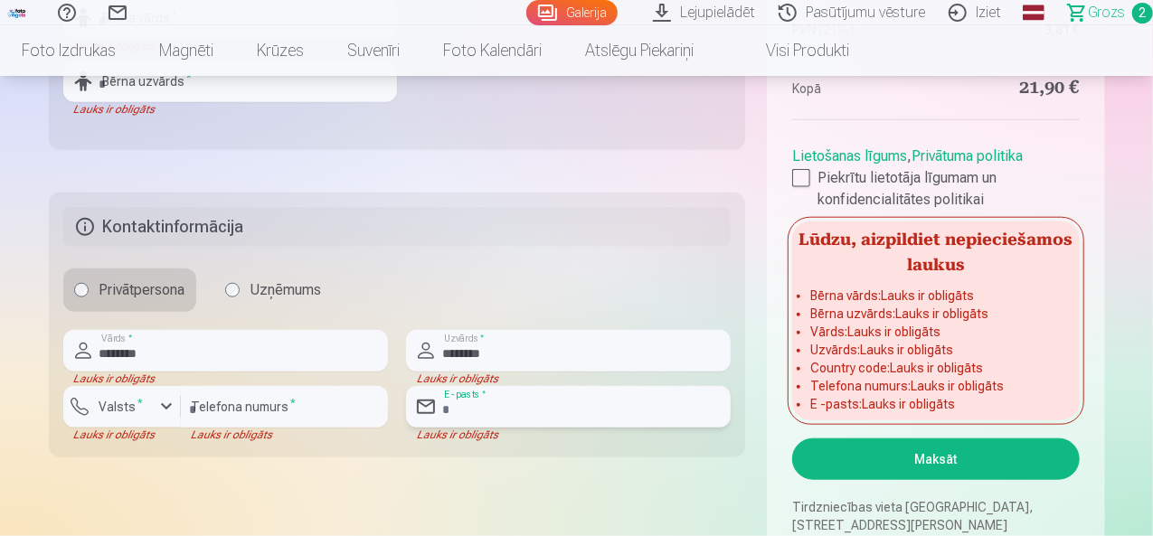
type input "**********"
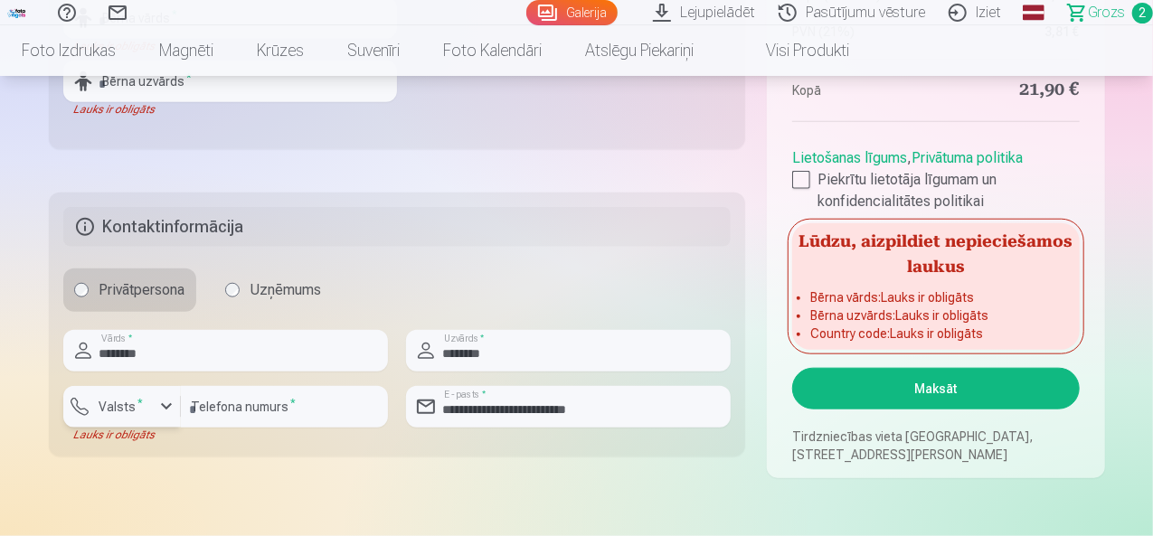
click at [131, 393] on button "Valsts *" at bounding box center [122, 407] width 118 height 42
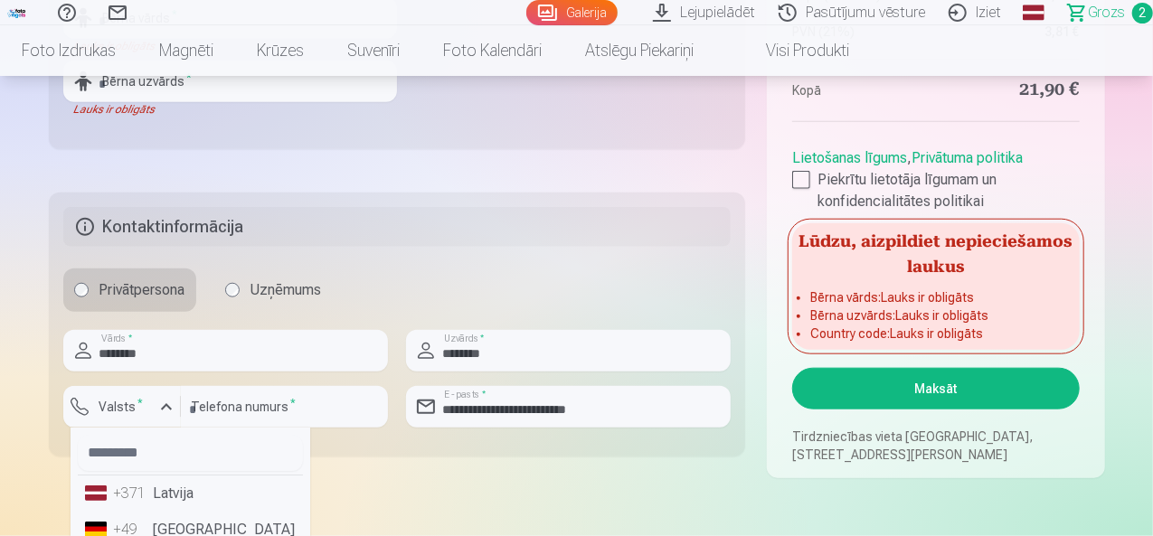
click at [120, 500] on div "+371" at bounding box center [132, 494] width 36 height 22
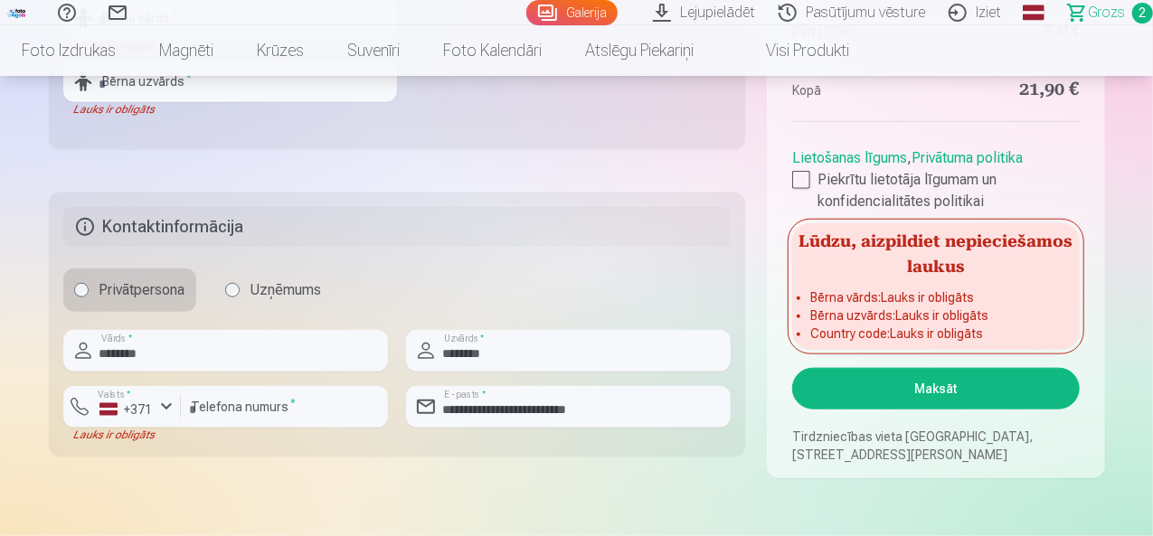
click at [946, 370] on button "Maksāt" at bounding box center [935, 389] width 287 height 42
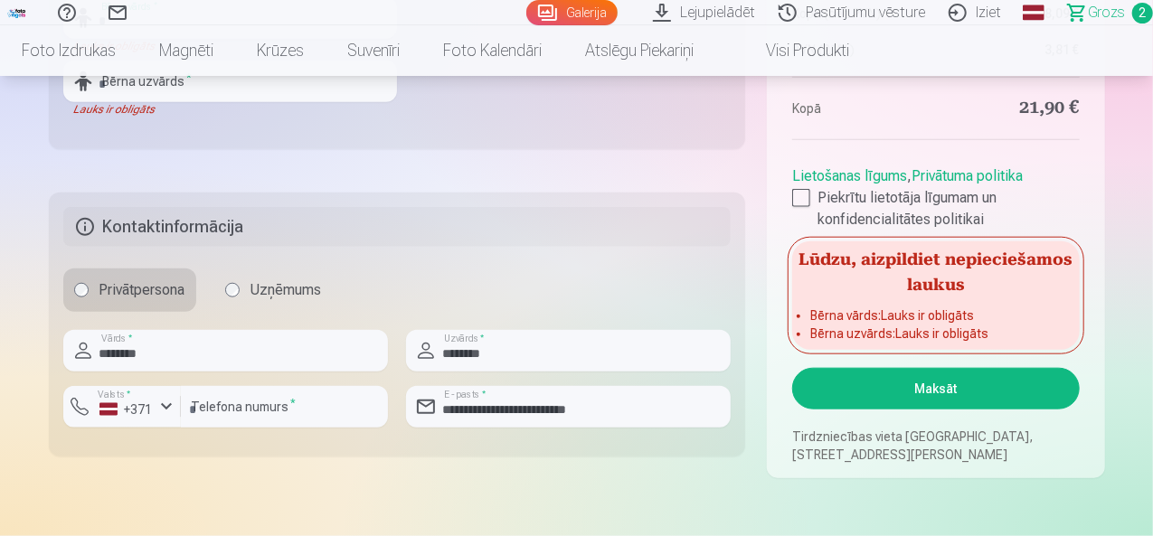
scroll to position [810, 0]
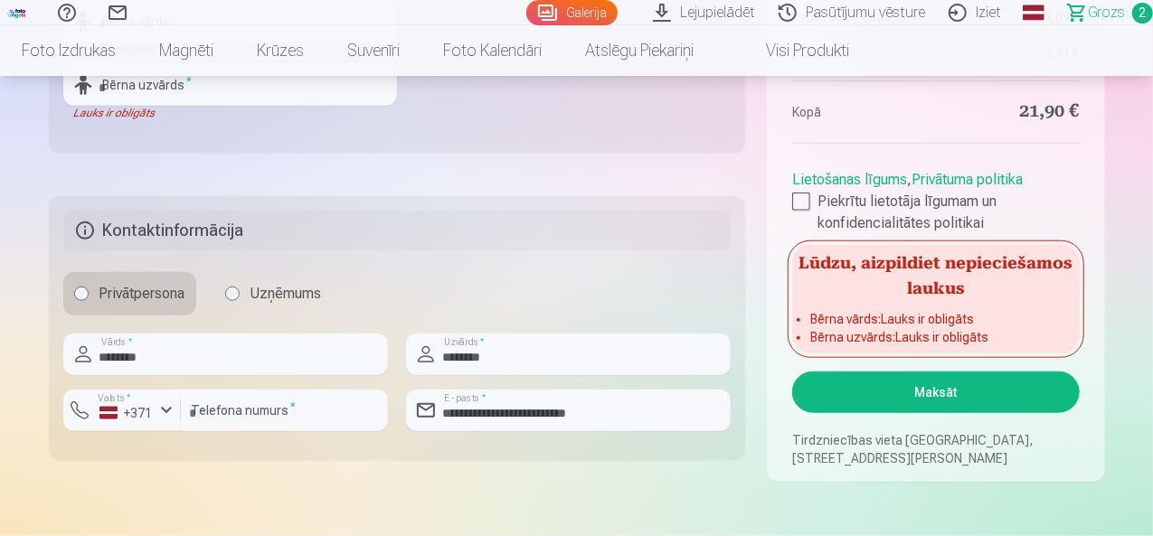
click at [948, 390] on button "Maksāt" at bounding box center [935, 393] width 287 height 42
click at [894, 399] on button "Maksāt" at bounding box center [935, 393] width 287 height 42
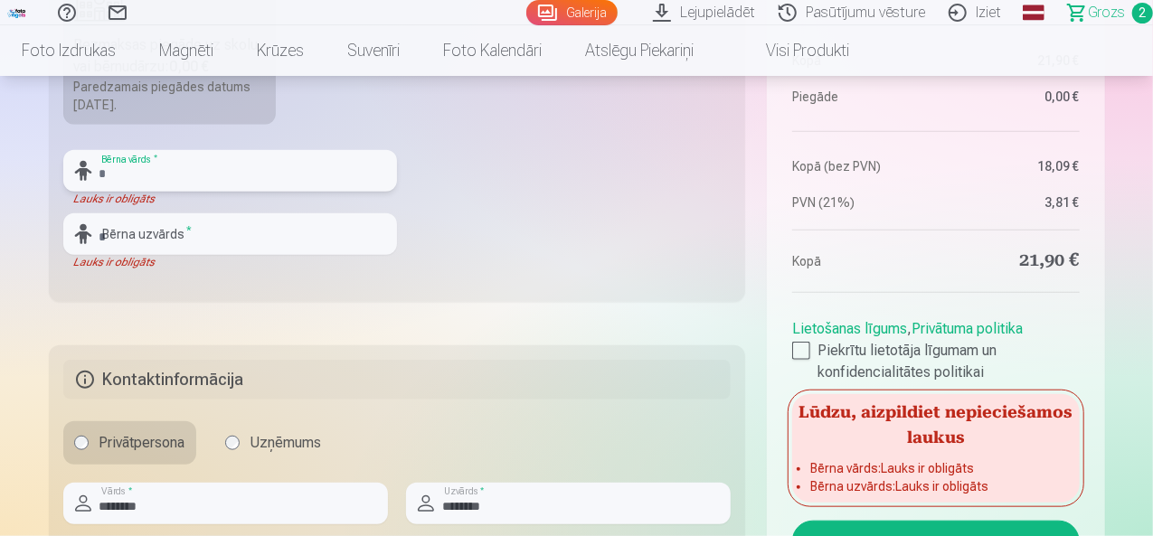
scroll to position [814, 0]
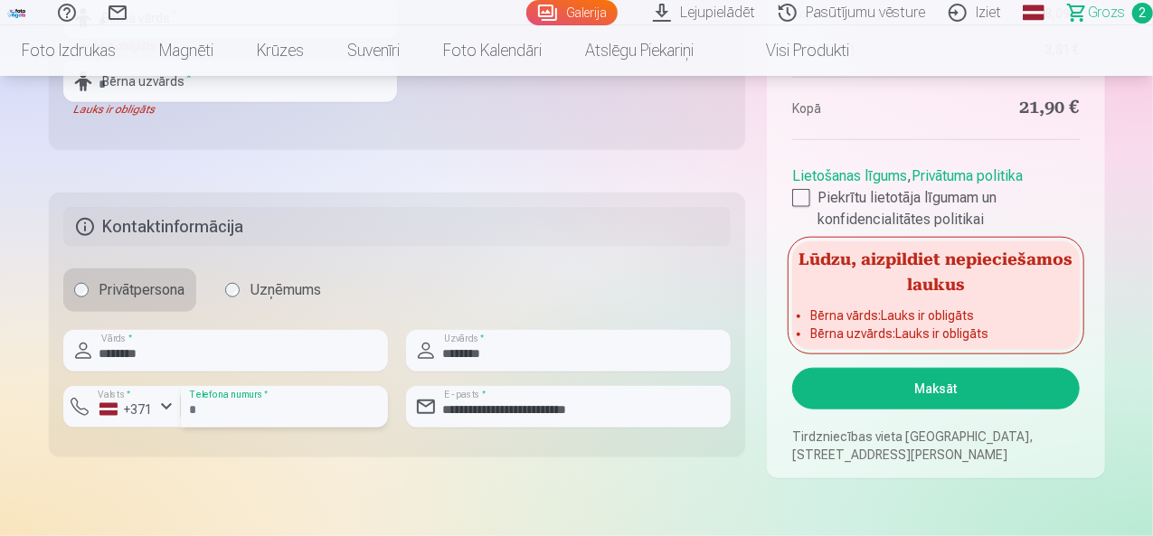
click at [355, 415] on input "********" at bounding box center [284, 407] width 207 height 42
click at [150, 413] on div "+371" at bounding box center [126, 410] width 54 height 18
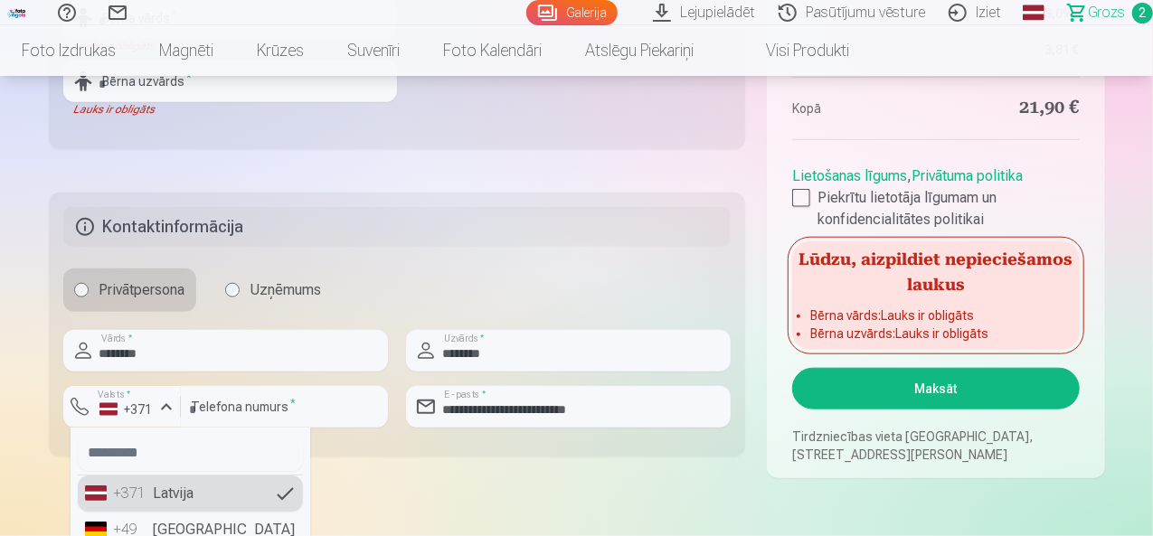
click at [177, 498] on li "+371 Latvija" at bounding box center [190, 494] width 225 height 36
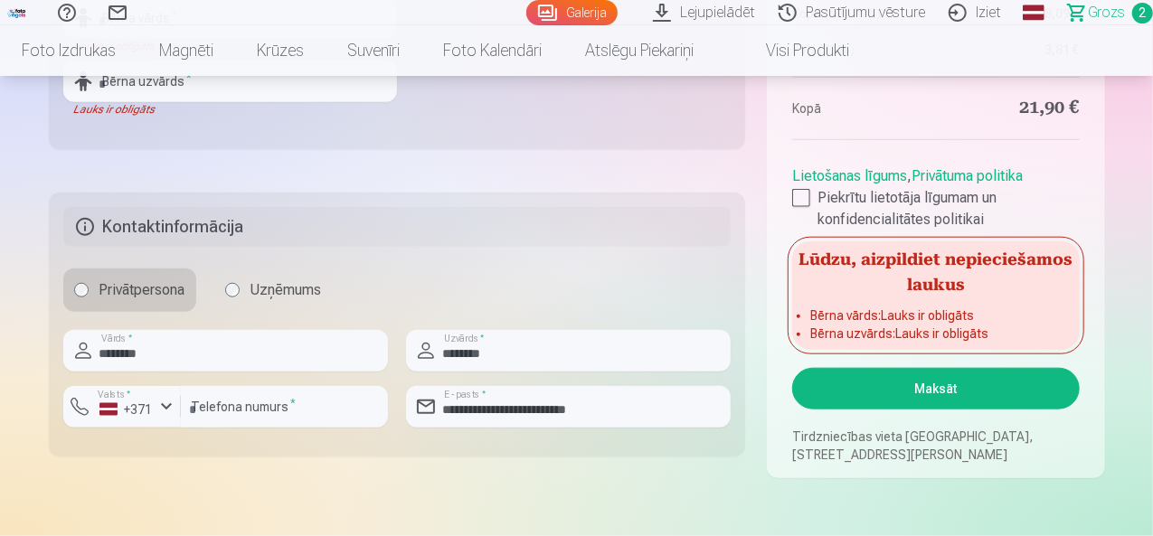
click at [891, 397] on button "Maksāt" at bounding box center [935, 389] width 287 height 42
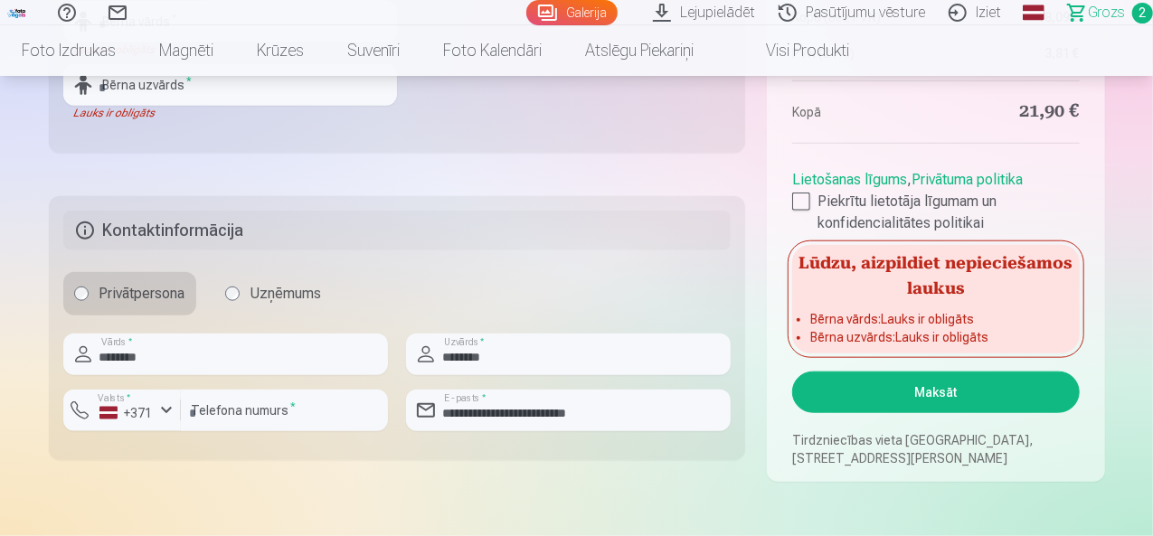
click at [924, 390] on button "Maksāt" at bounding box center [935, 393] width 287 height 42
click at [1069, 12] on link "Grozs 2" at bounding box center [1102, 12] width 101 height 25
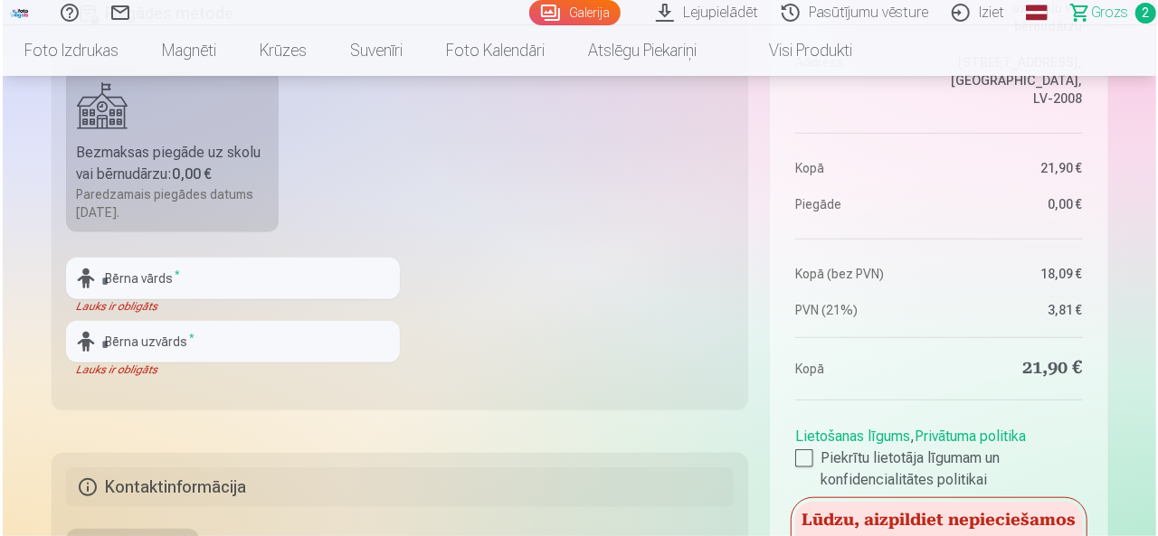
scroll to position [723, 0]
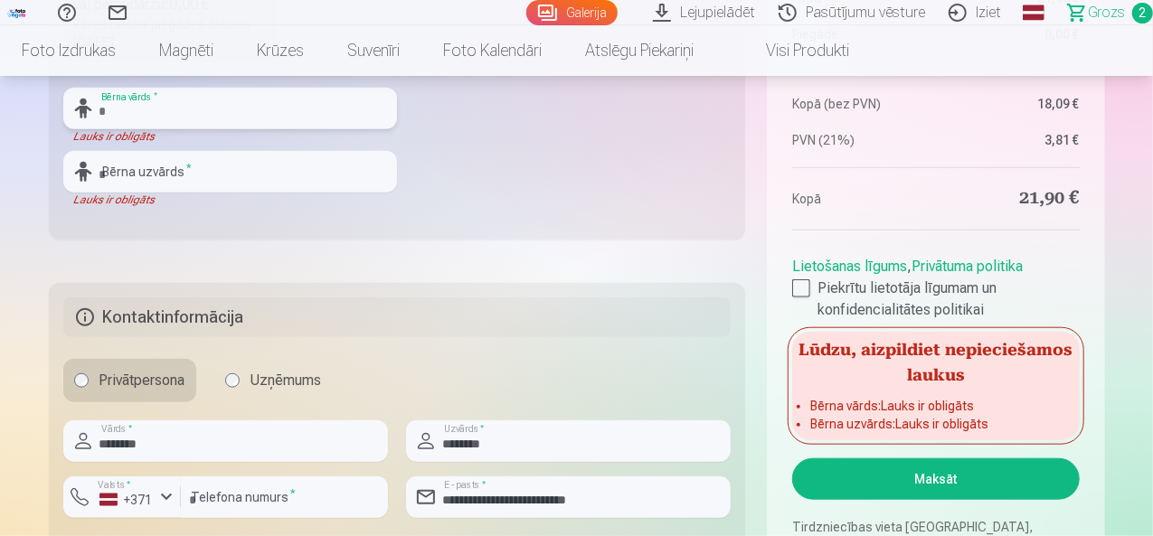
click at [285, 118] on input "text" at bounding box center [230, 109] width 334 height 42
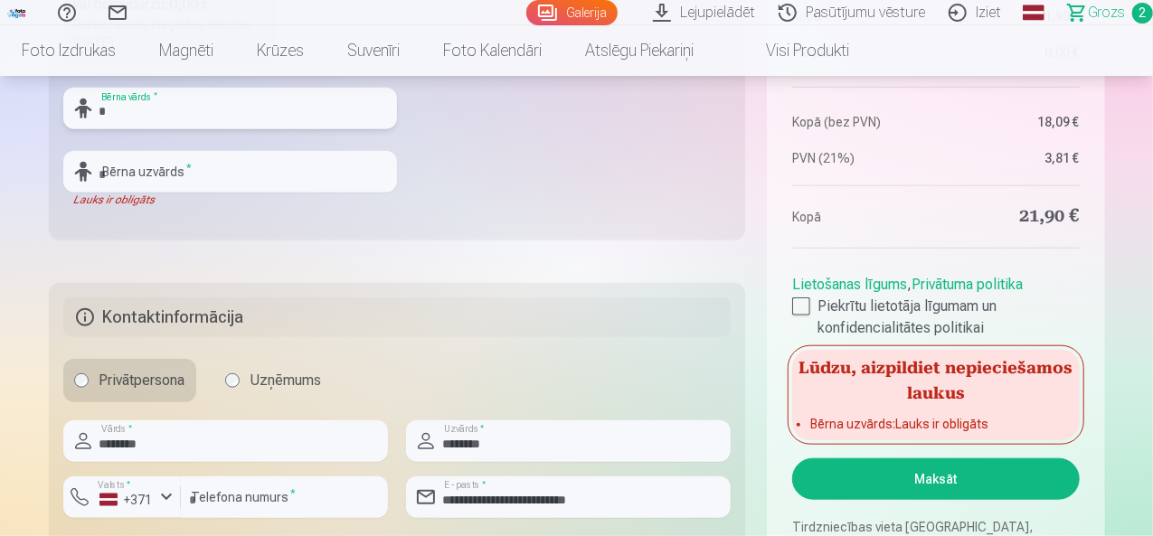
type input "**********"
click at [206, 171] on input "text" at bounding box center [230, 172] width 334 height 42
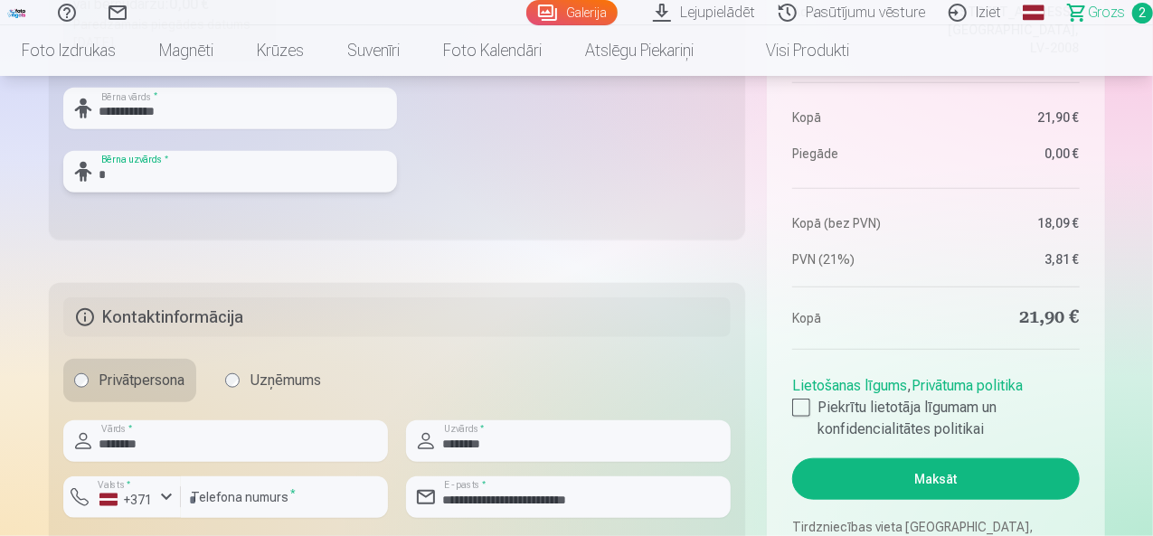
type input "******"
click at [940, 487] on button "Maksāt" at bounding box center [935, 480] width 287 height 42
